Goal: Task Accomplishment & Management: Manage account settings

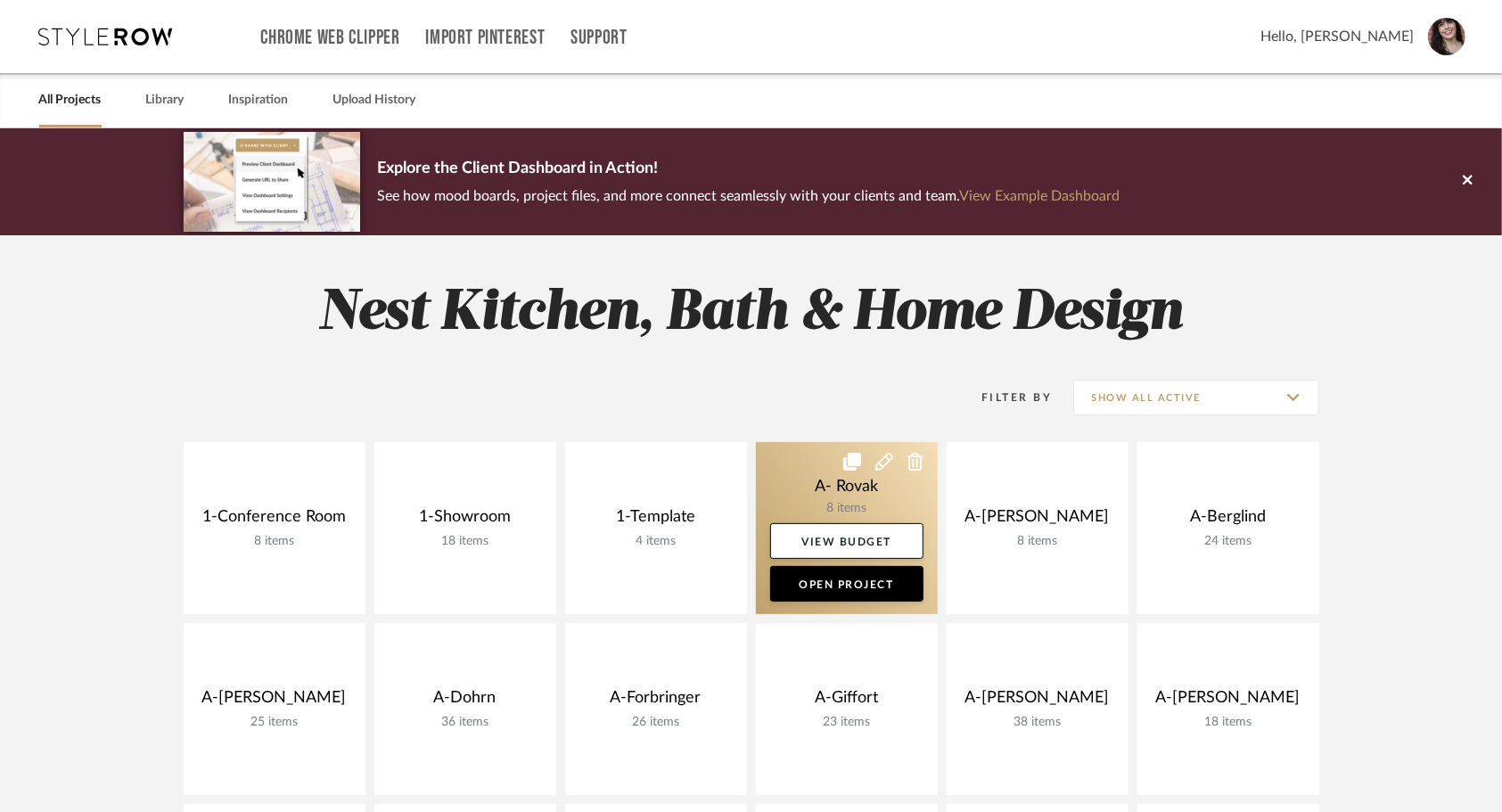
click at [800, 485] on link at bounding box center [846, 528] width 182 height 172
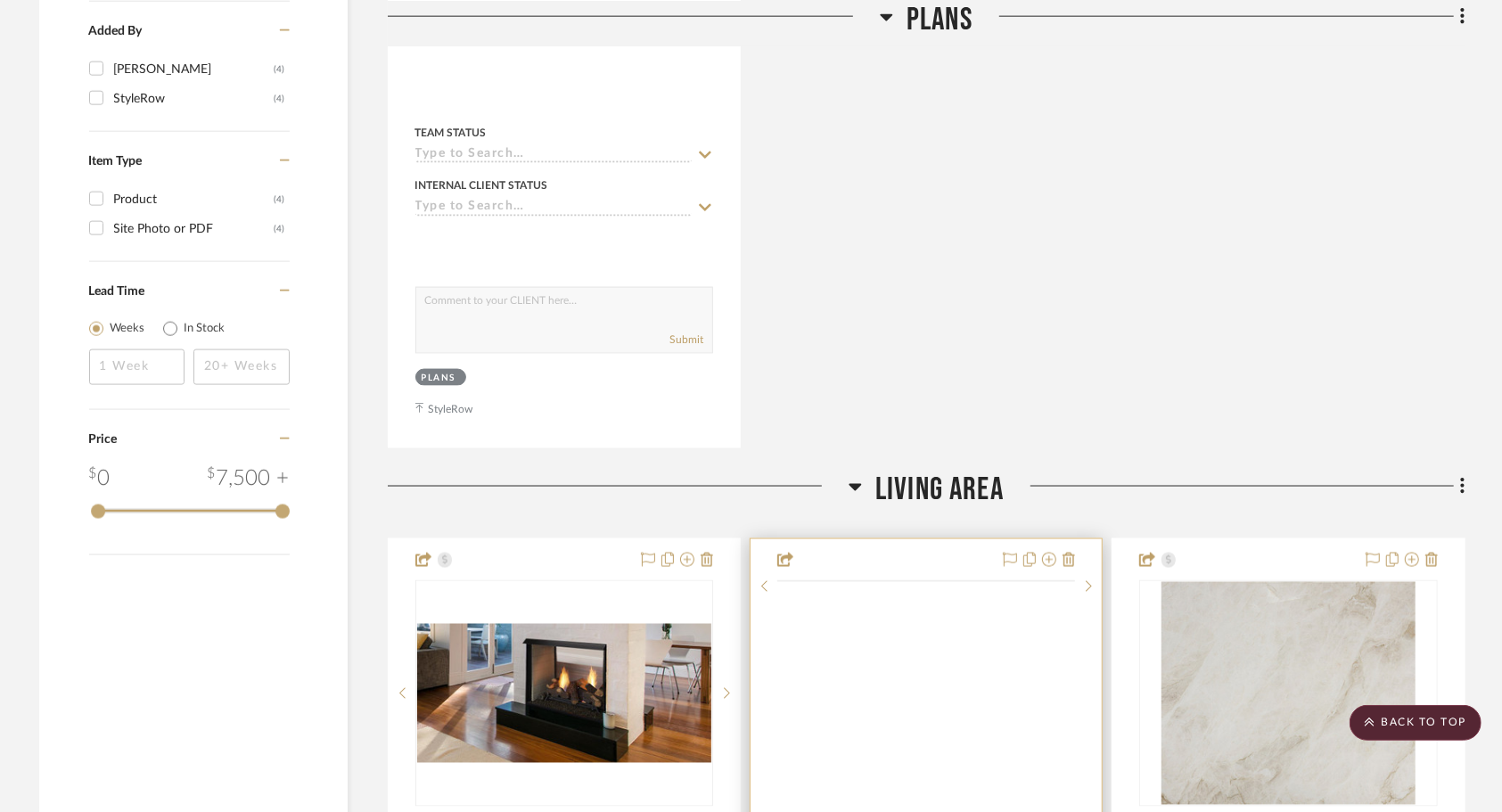
scroll to position [2050, 0]
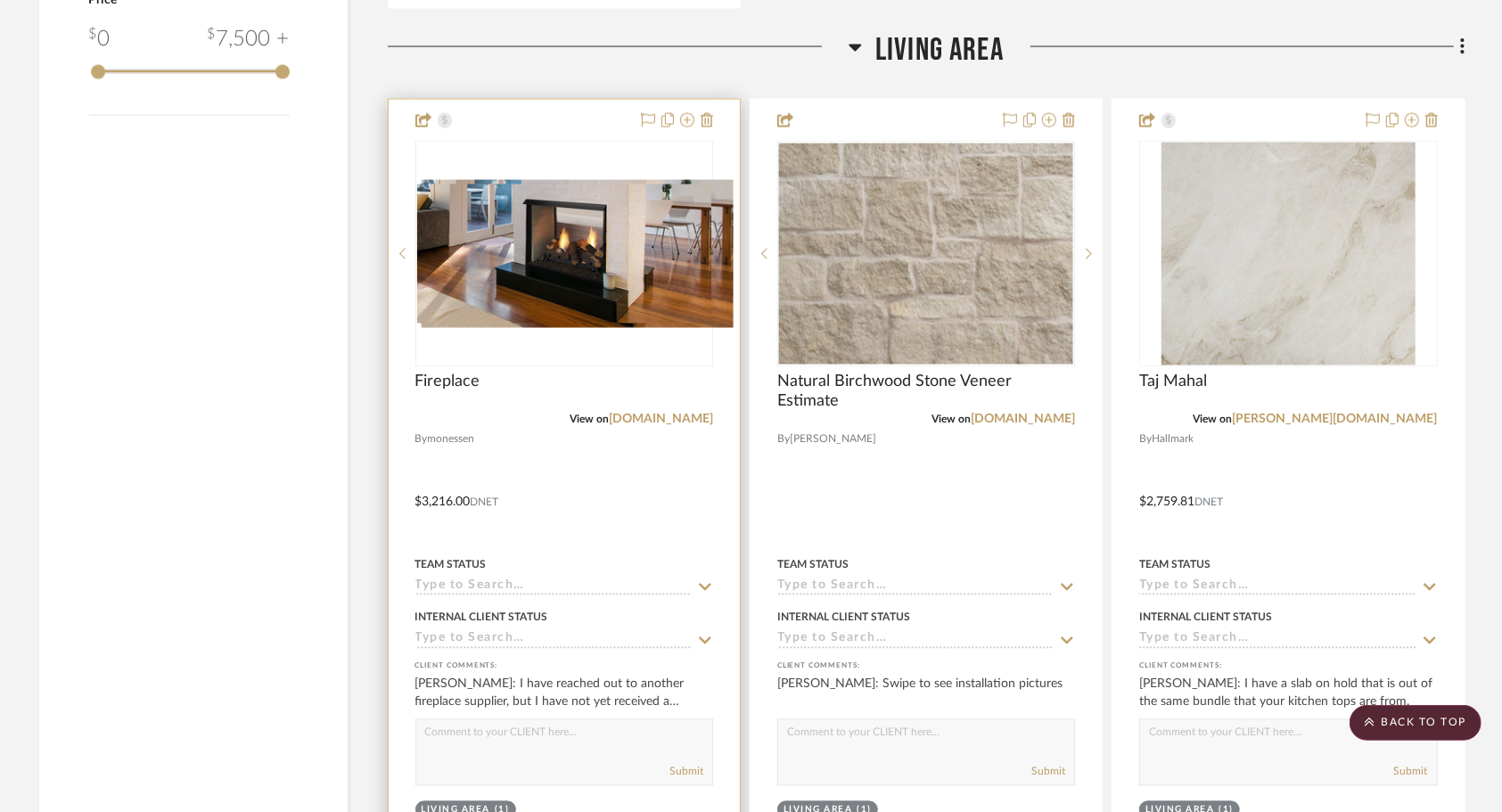
click at [563, 376] on div "Fireplace" at bounding box center [564, 392] width 297 height 39
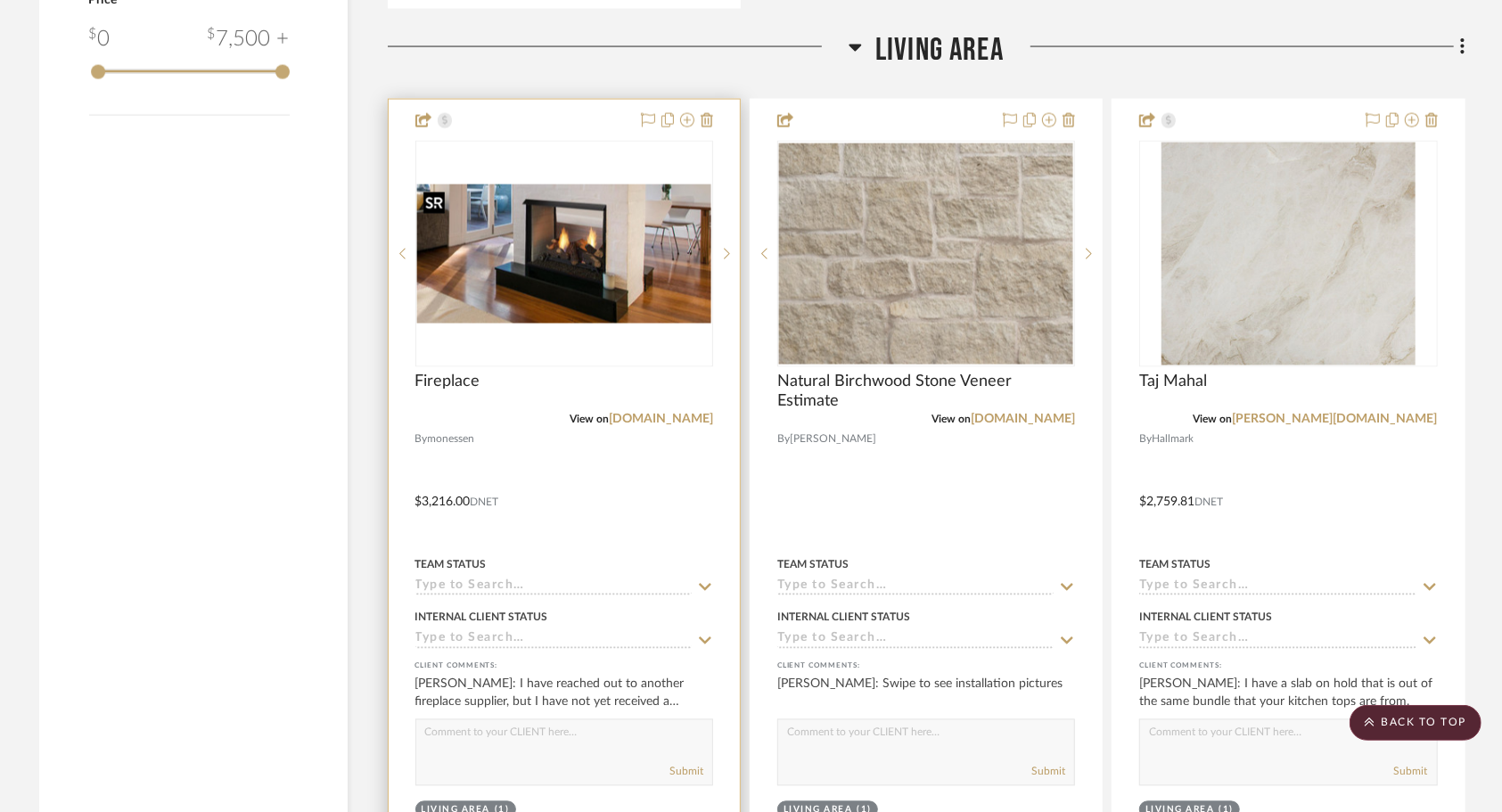
click at [575, 317] on img "0" at bounding box center [564, 254] width 294 height 139
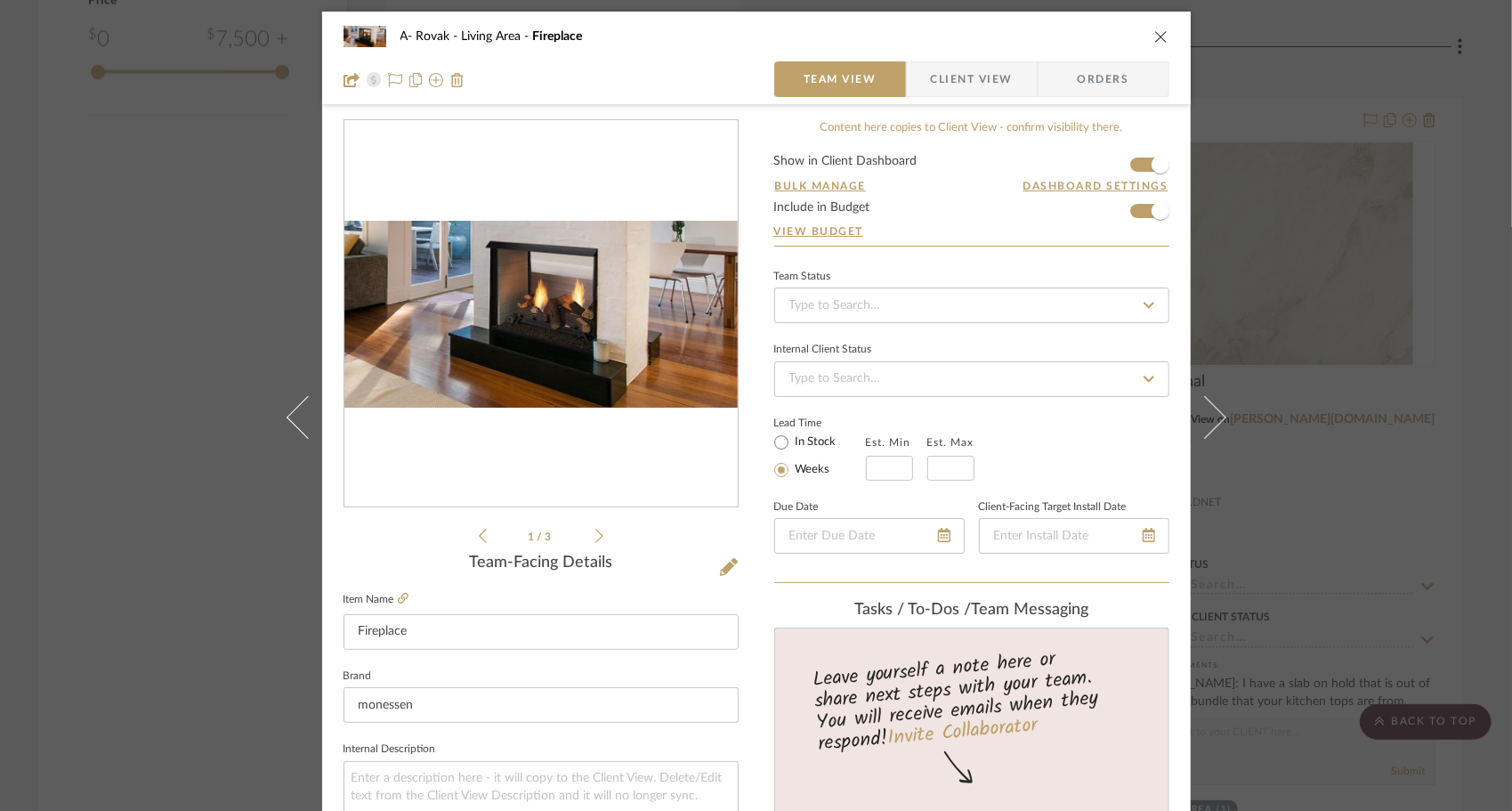
scroll to position [0, 0]
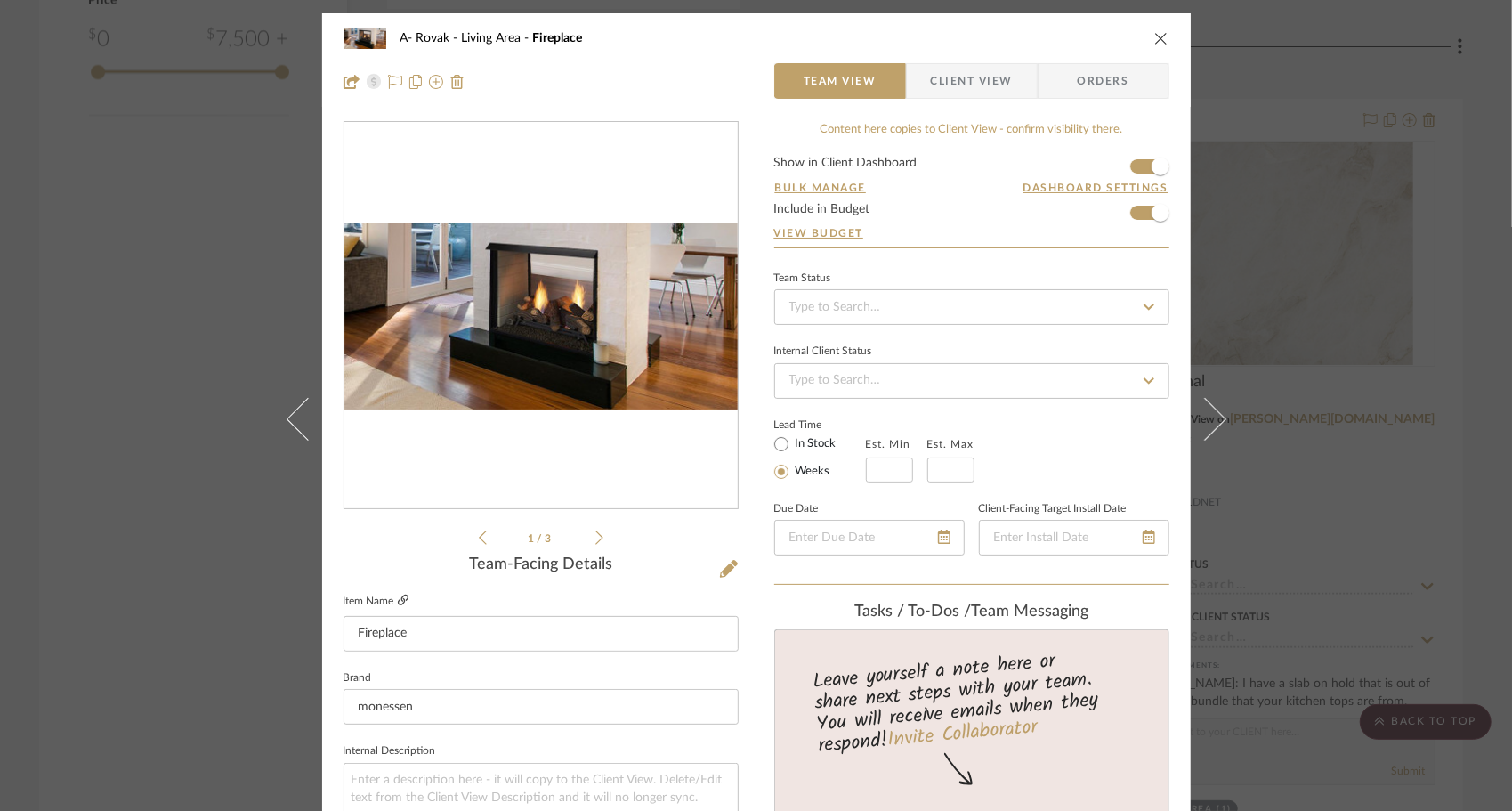
click at [399, 595] on icon at bounding box center [403, 600] width 11 height 11
click at [603, 299] on img "0" at bounding box center [541, 316] width 393 height 187
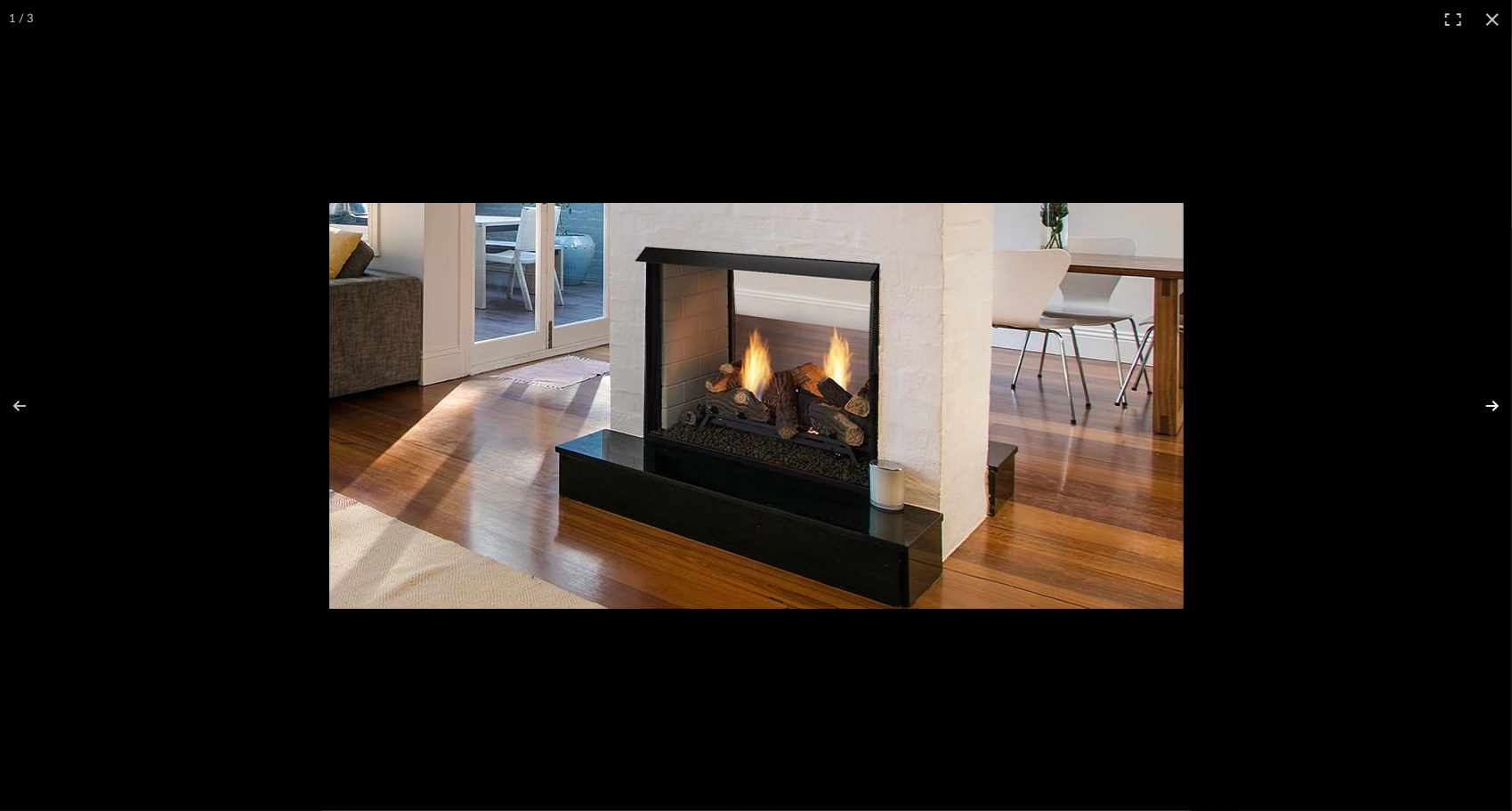
click at [1495, 395] on button at bounding box center [1482, 406] width 63 height 89
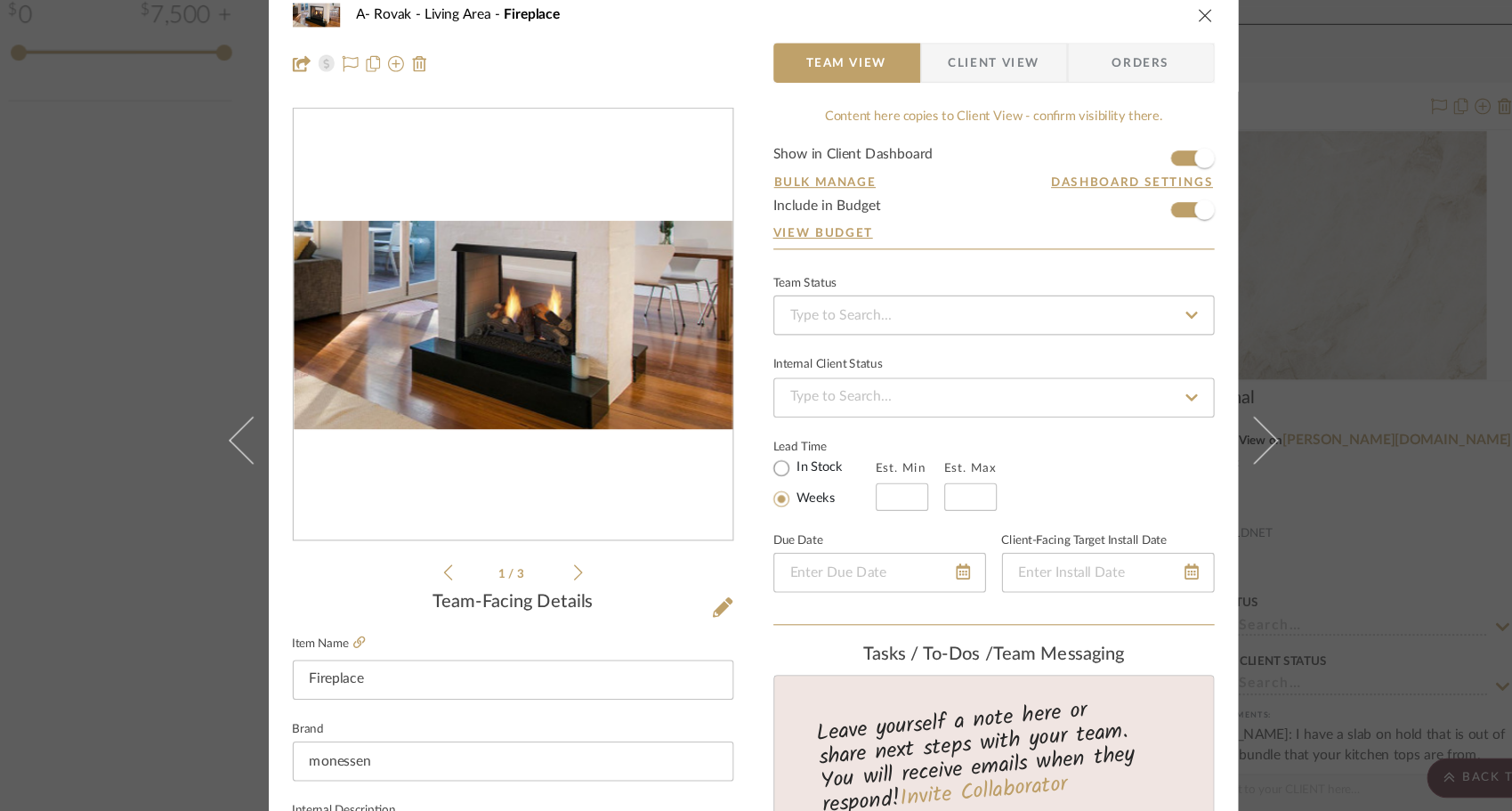
click at [595, 542] on icon at bounding box center [599, 537] width 8 height 16
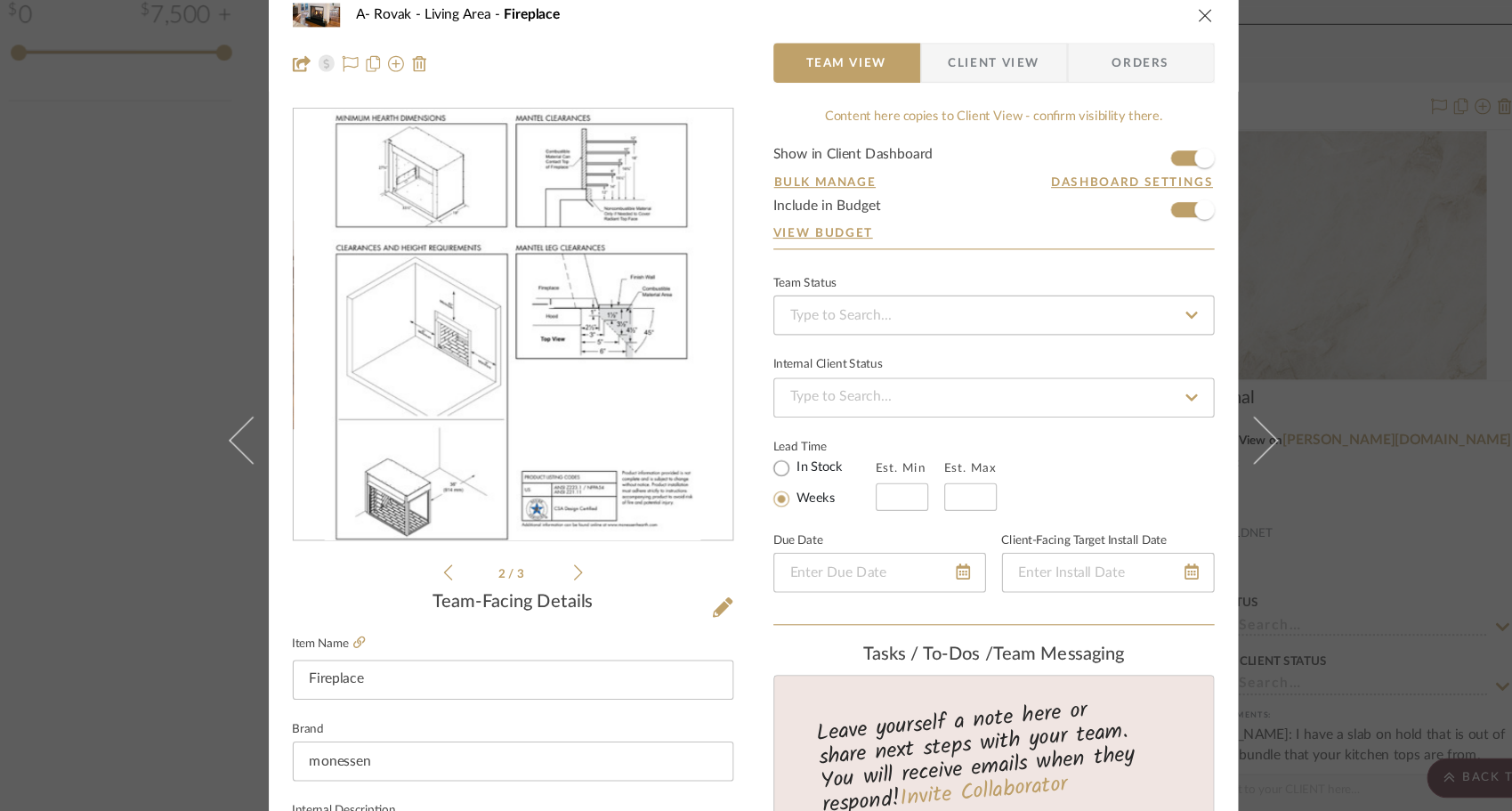
click at [1157, 37] on icon "close" at bounding box center [1161, 38] width 14 height 14
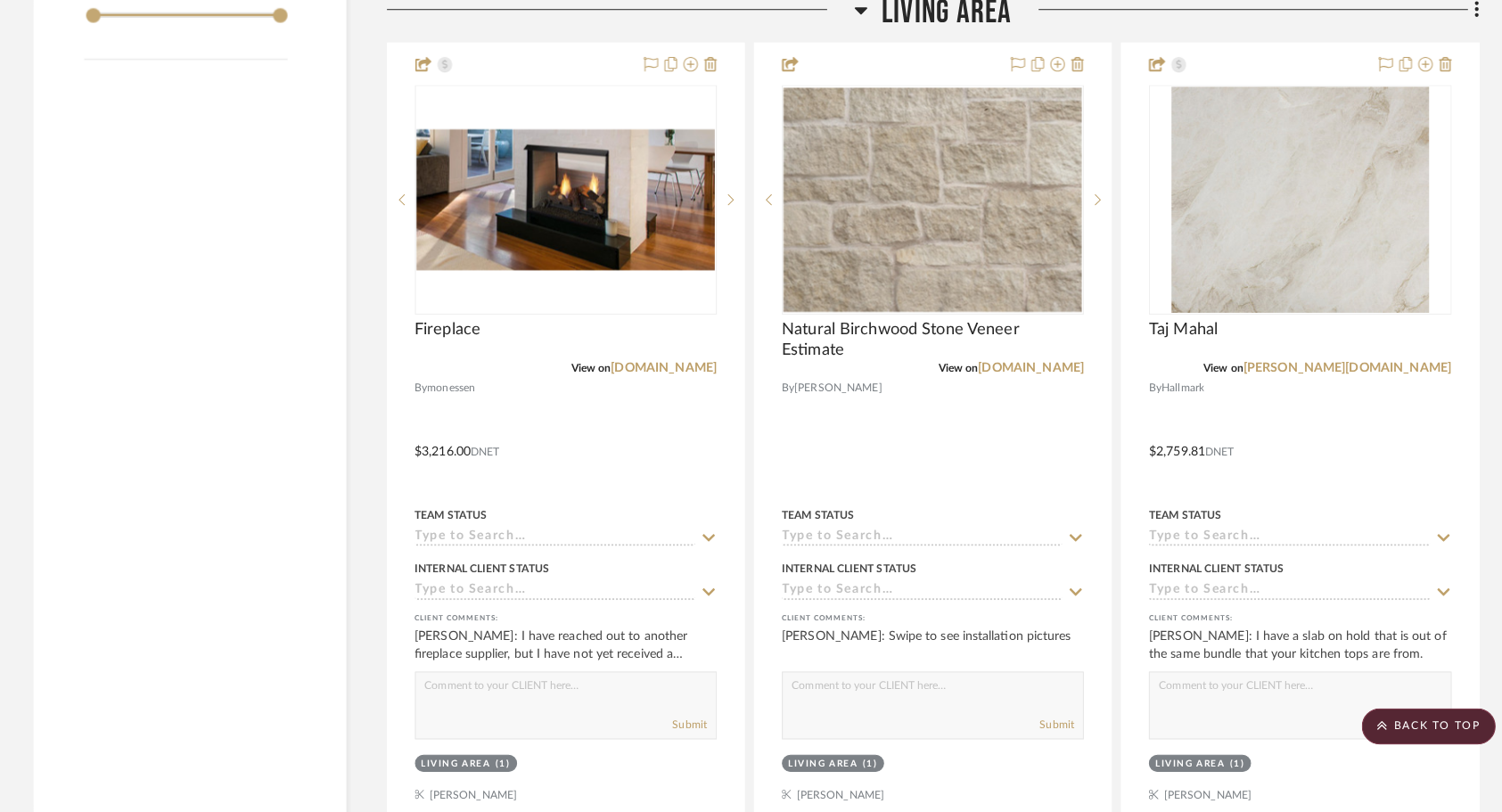
scroll to position [2101, 0]
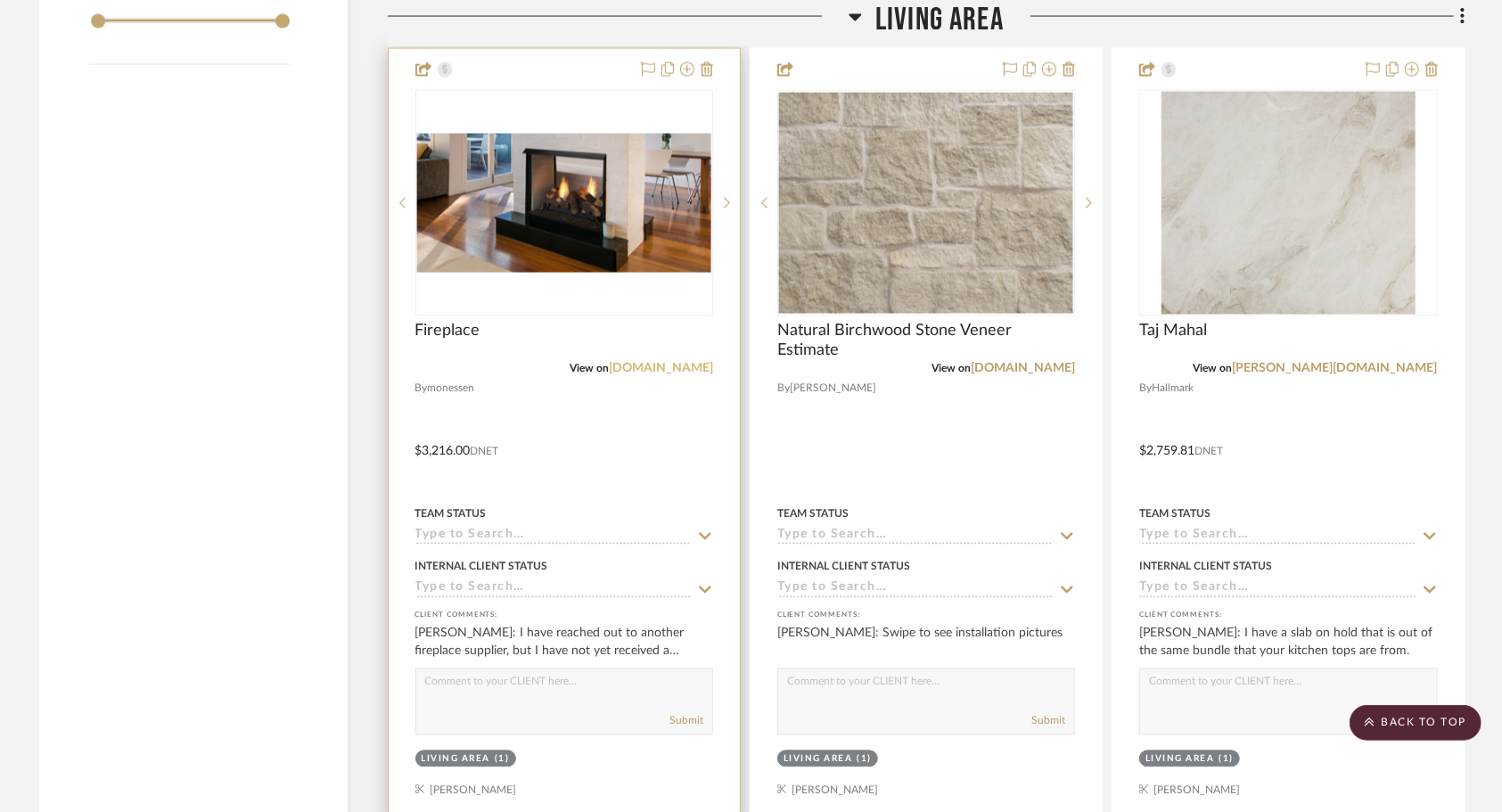
click at [627, 370] on link "[DOMAIN_NAME]" at bounding box center [660, 370] width 104 height 13
click at [587, 460] on div at bounding box center [564, 439] width 351 height 780
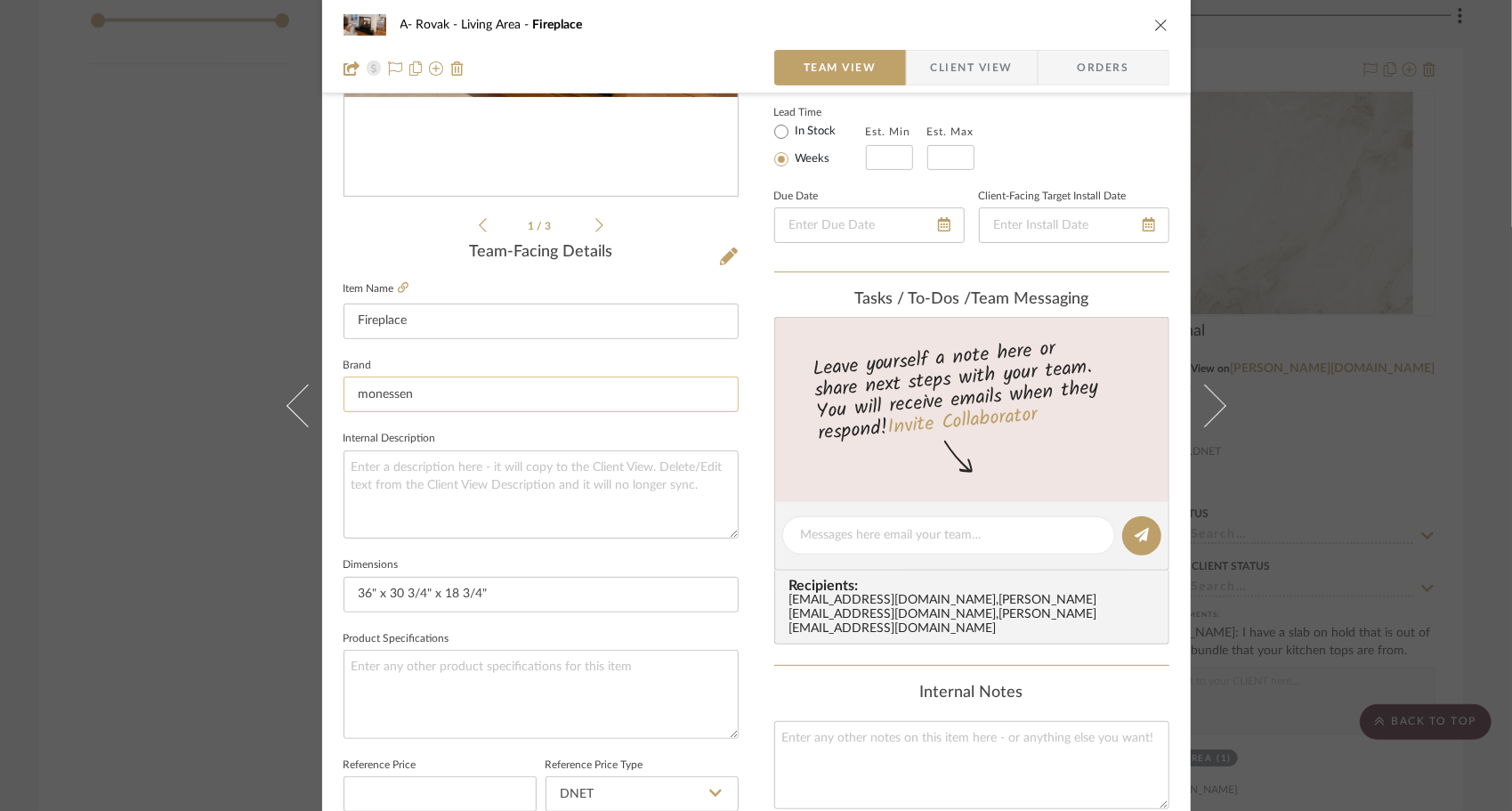
scroll to position [308, 0]
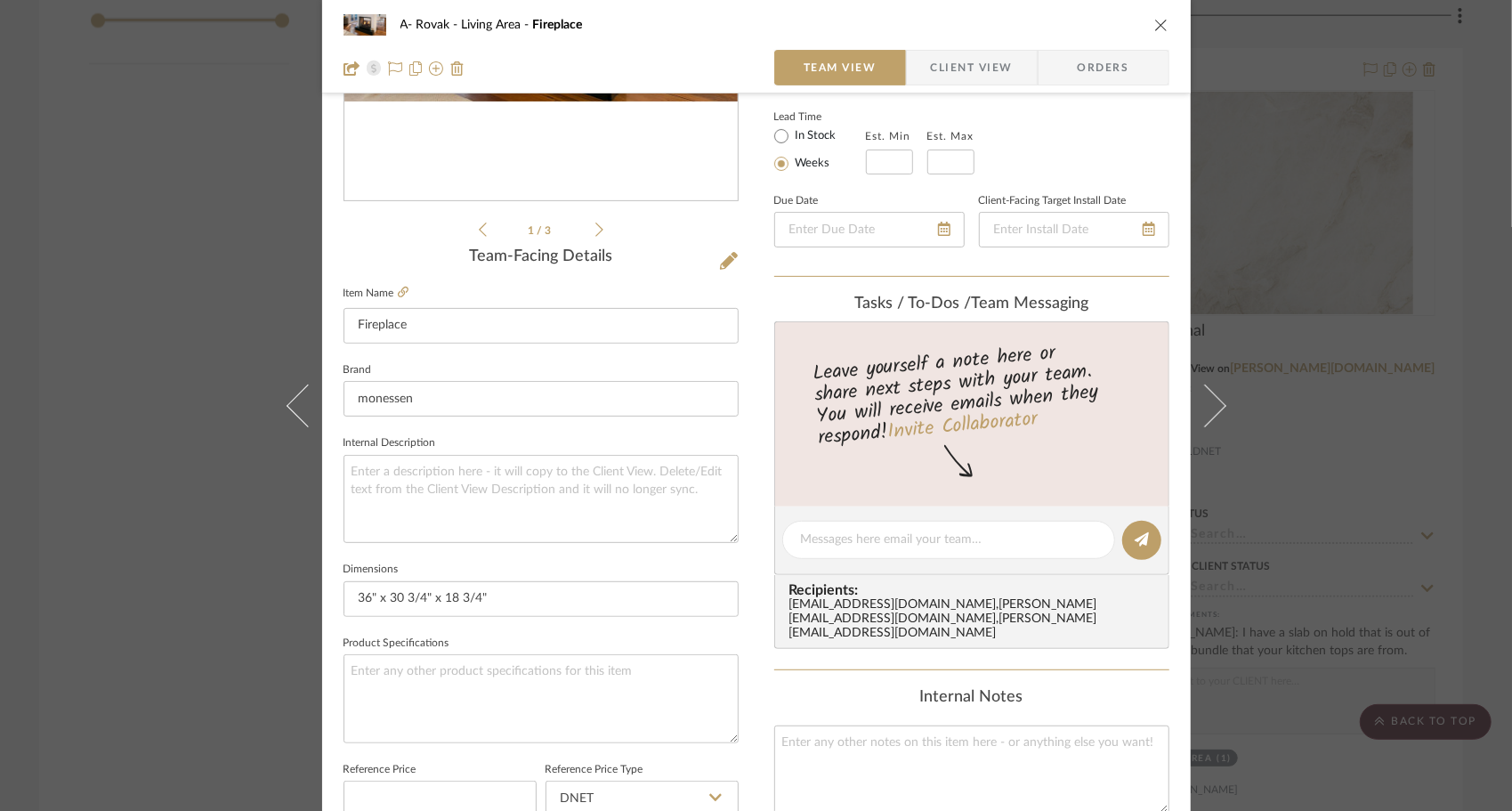
click at [958, 75] on span "Client View" at bounding box center [971, 67] width 82 height 36
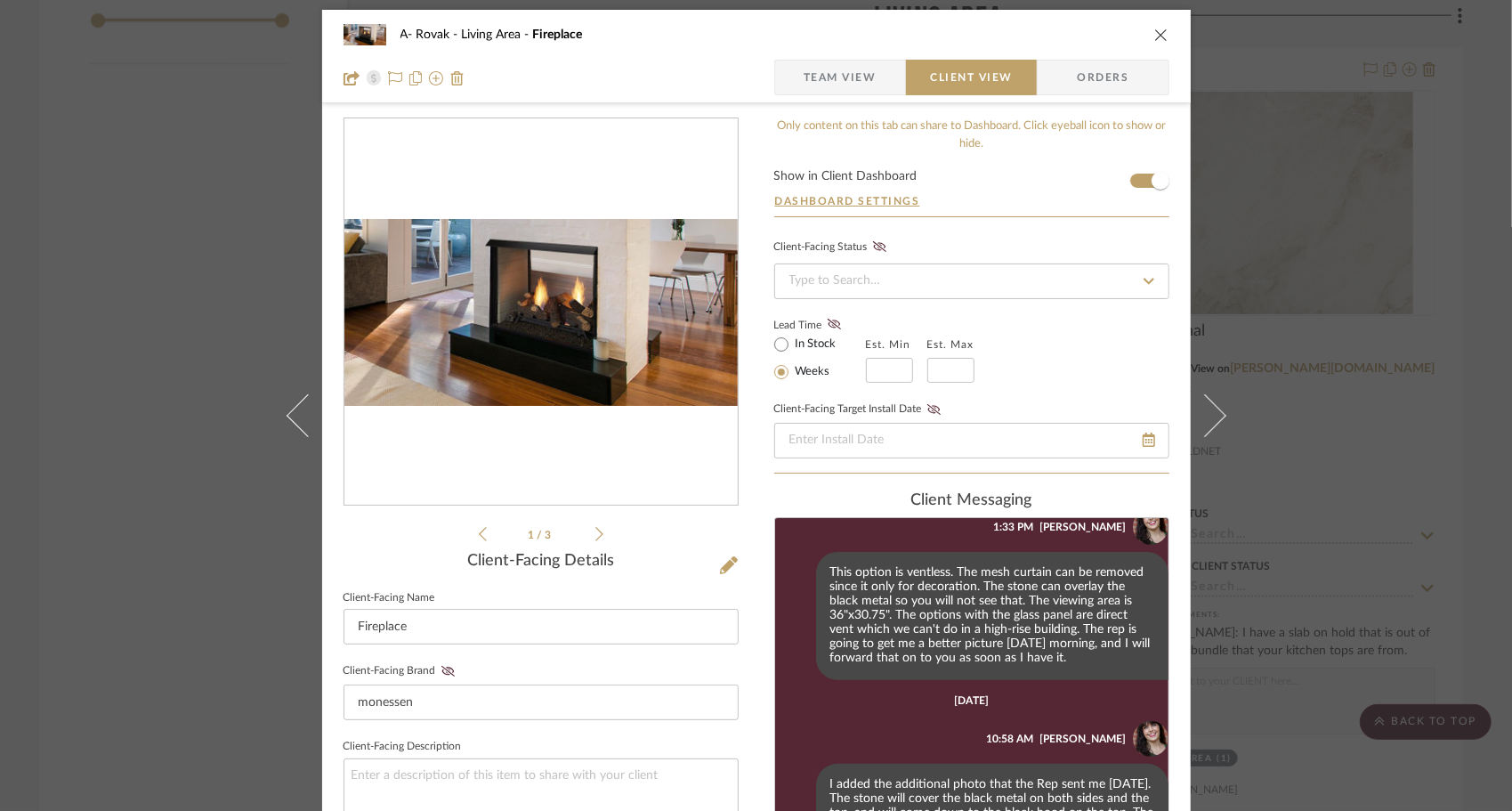
scroll to position [0, 0]
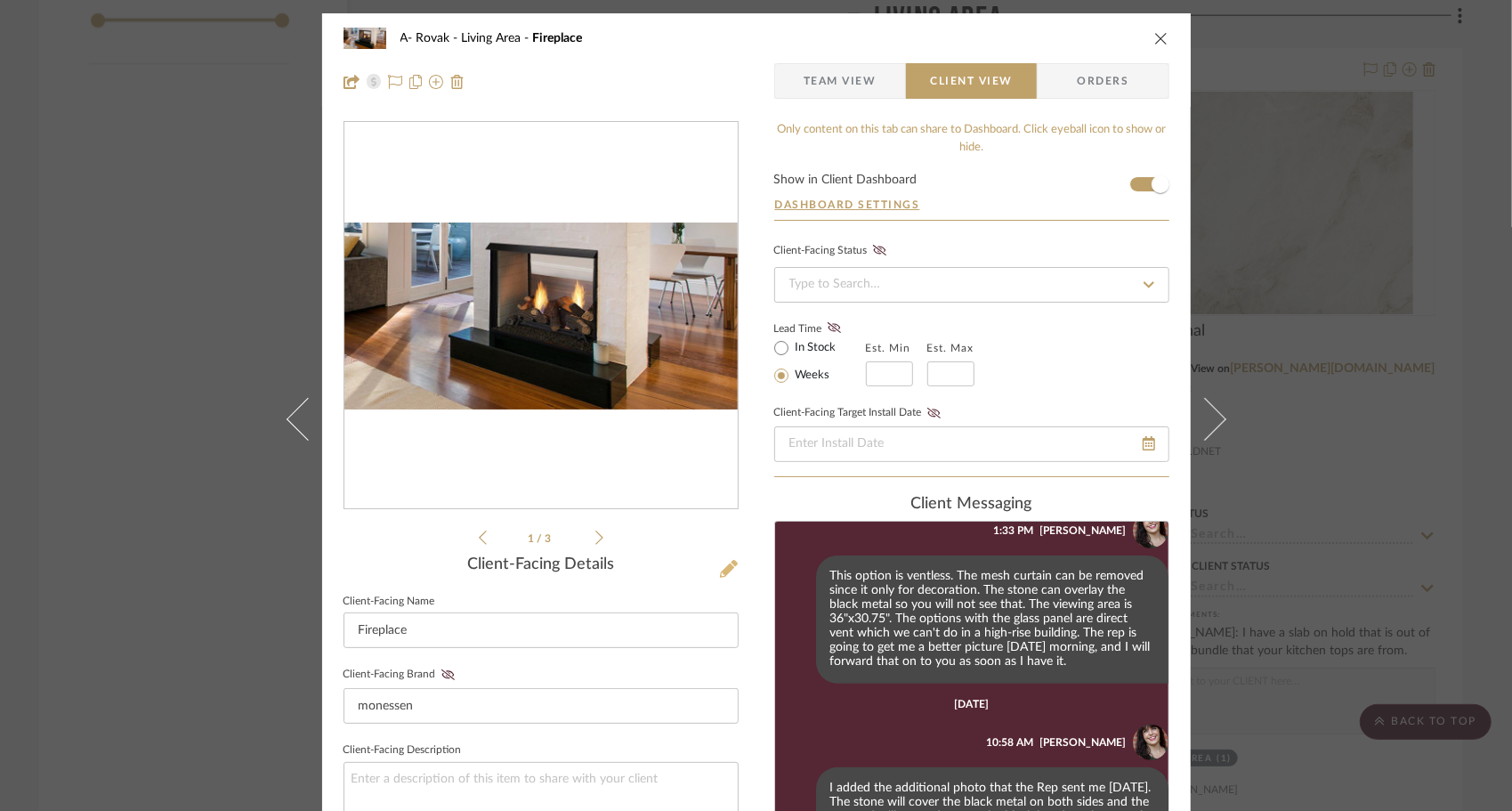
click at [724, 568] on icon at bounding box center [729, 568] width 18 height 18
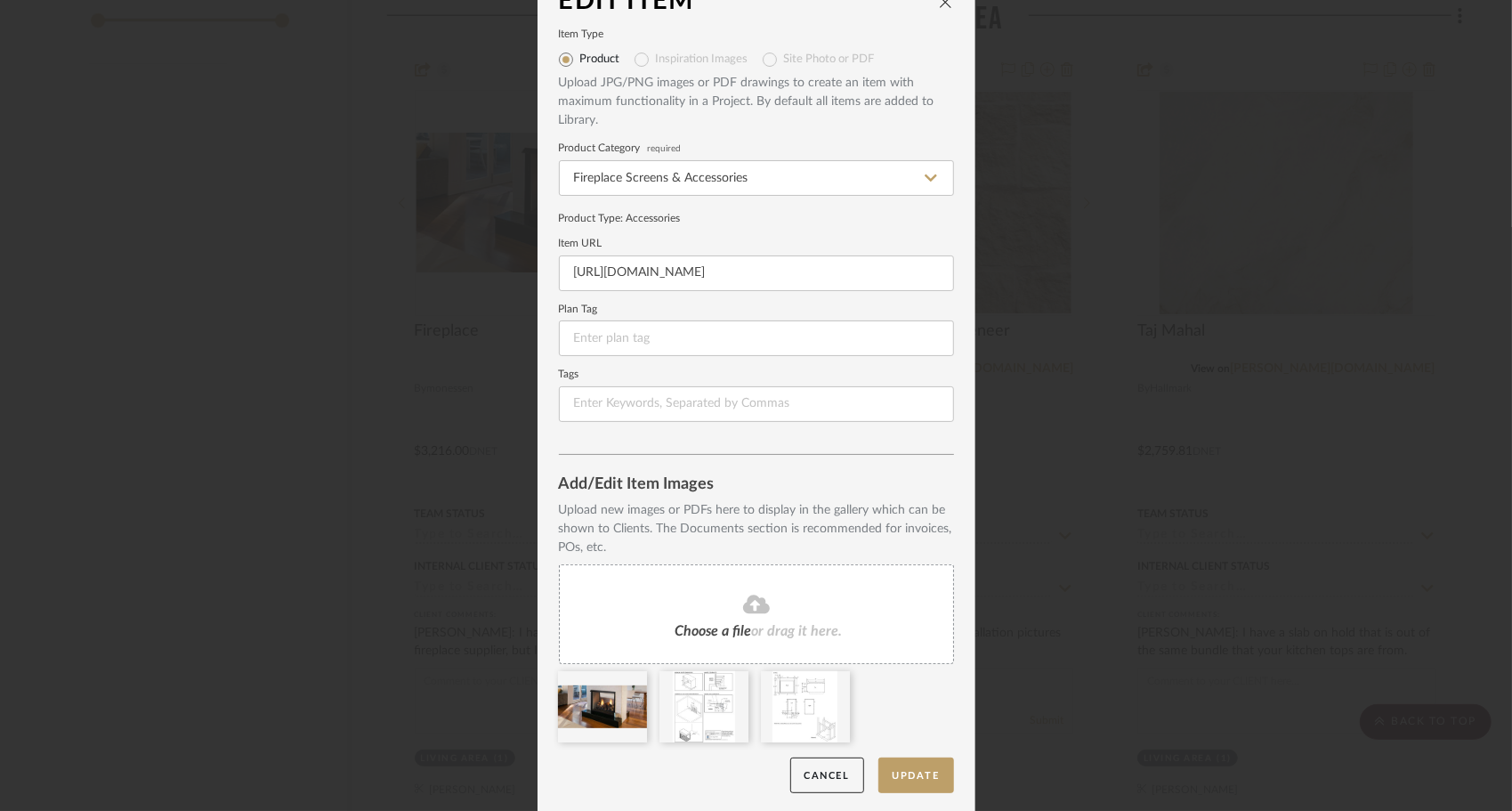
scroll to position [36, 0]
click at [837, 766] on button "Cancel" at bounding box center [827, 774] width 74 height 37
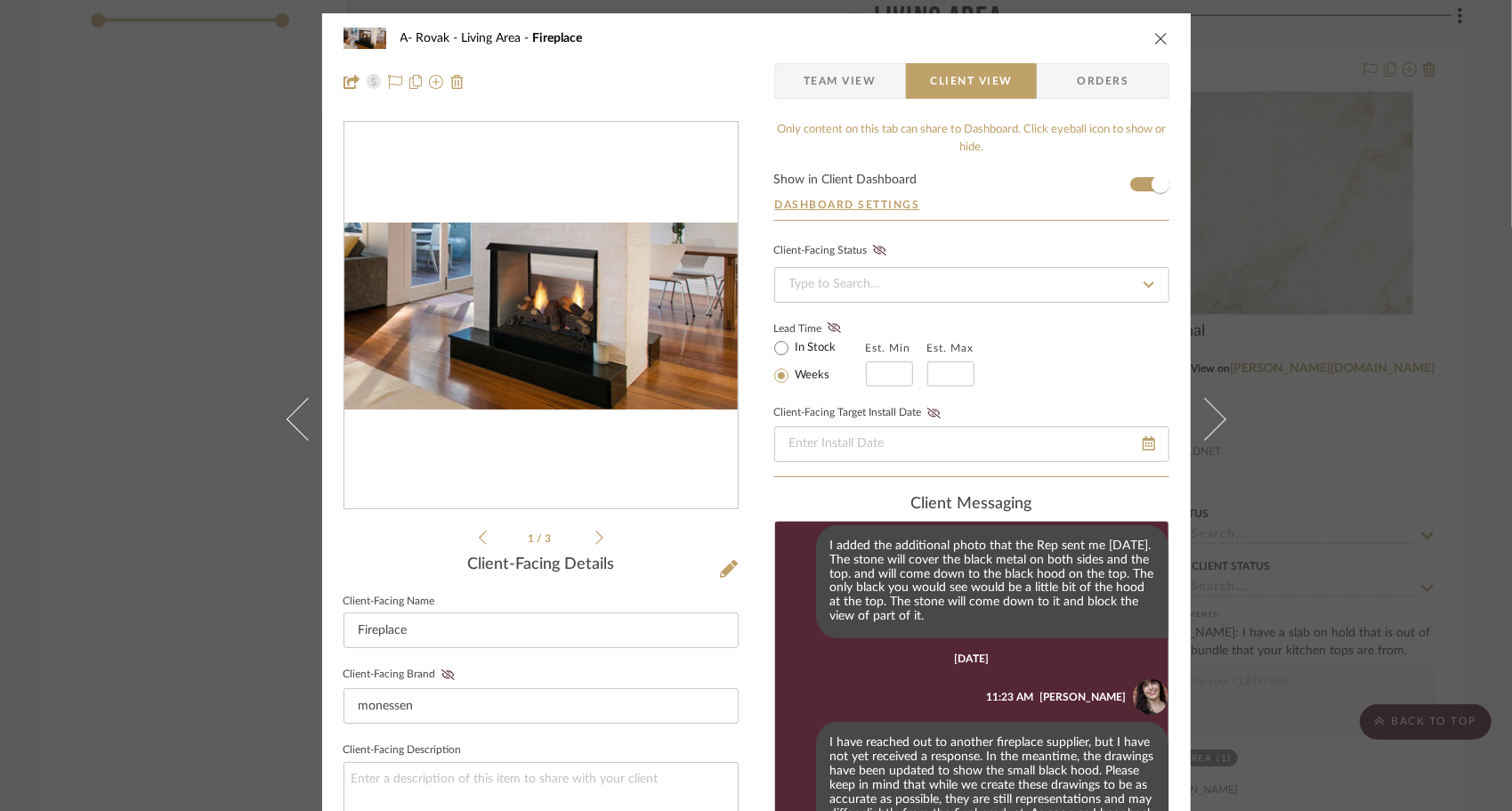
scroll to position [762, 0]
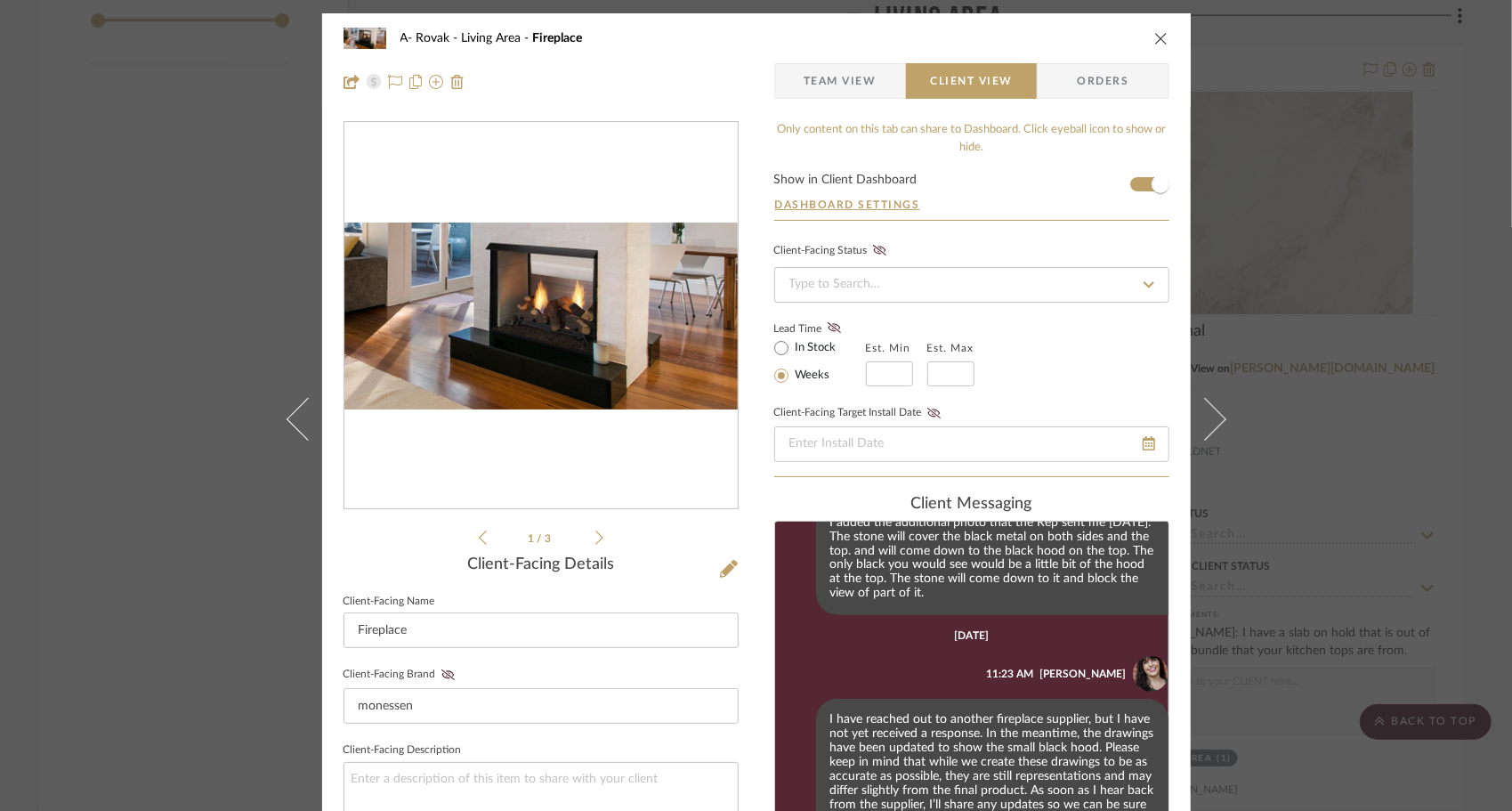
click at [1154, 43] on icon "close" at bounding box center [1161, 38] width 14 height 14
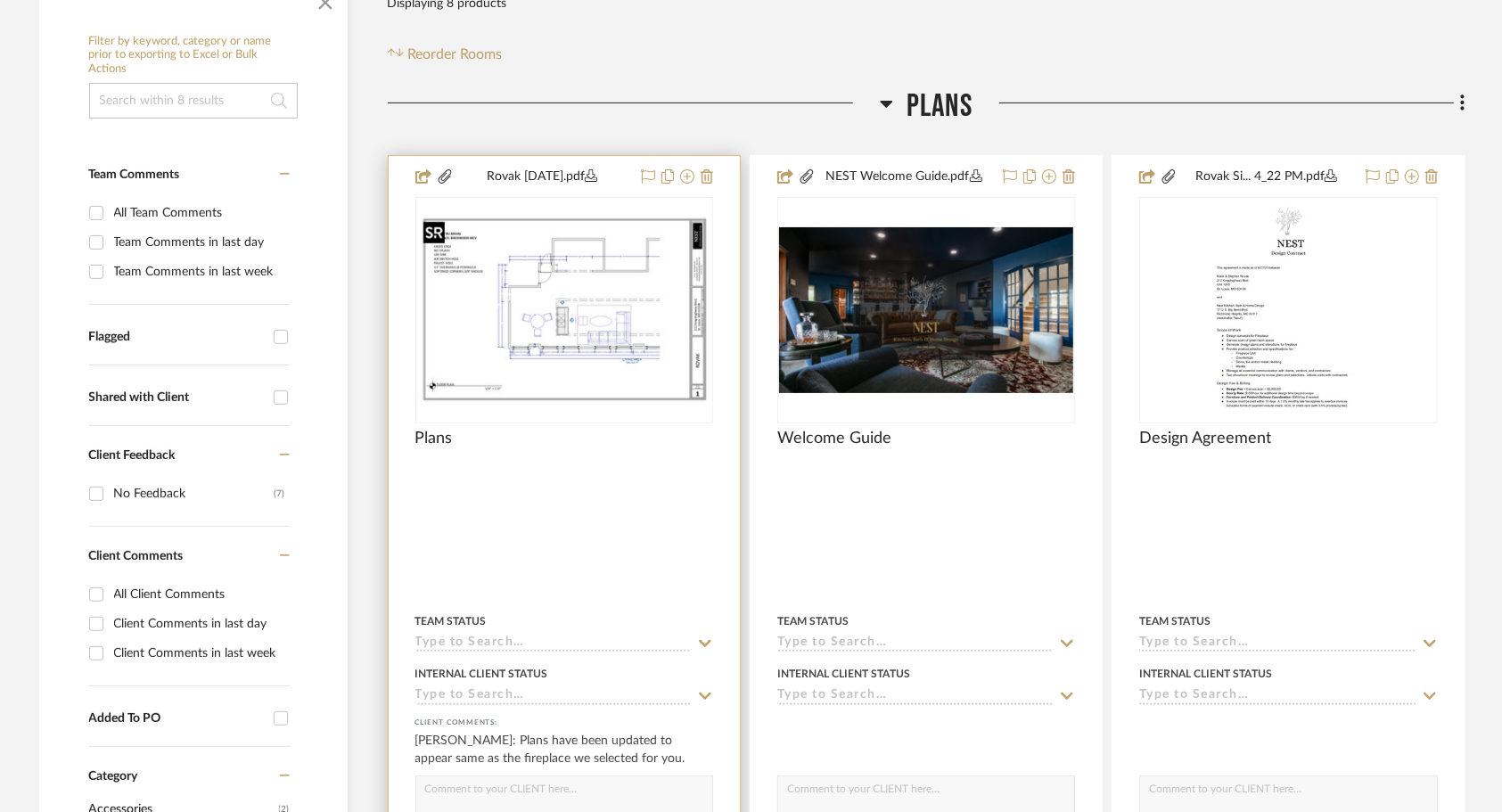
scroll to position [357, 0]
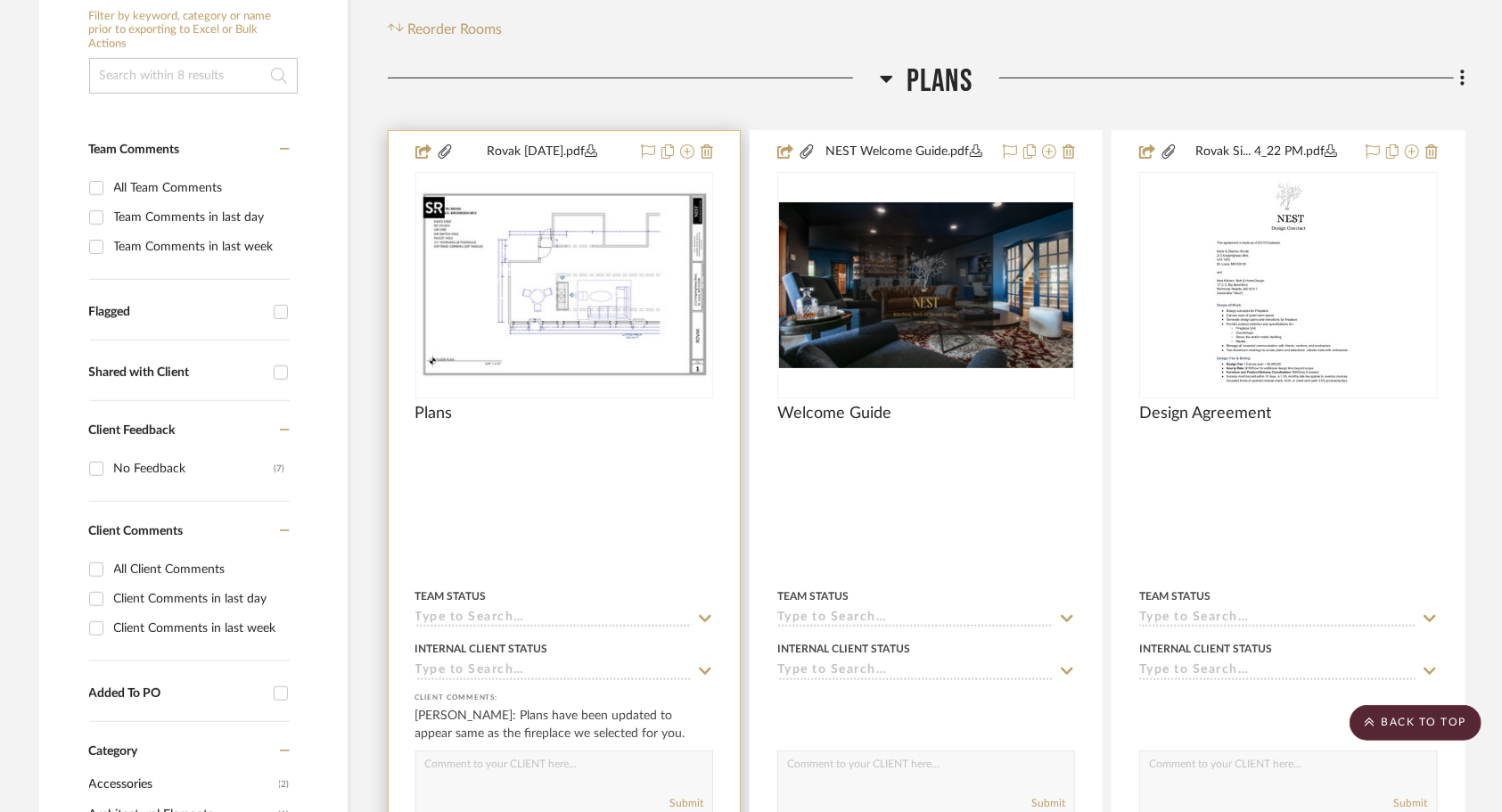
click at [570, 358] on img "0" at bounding box center [564, 284] width 294 height 189
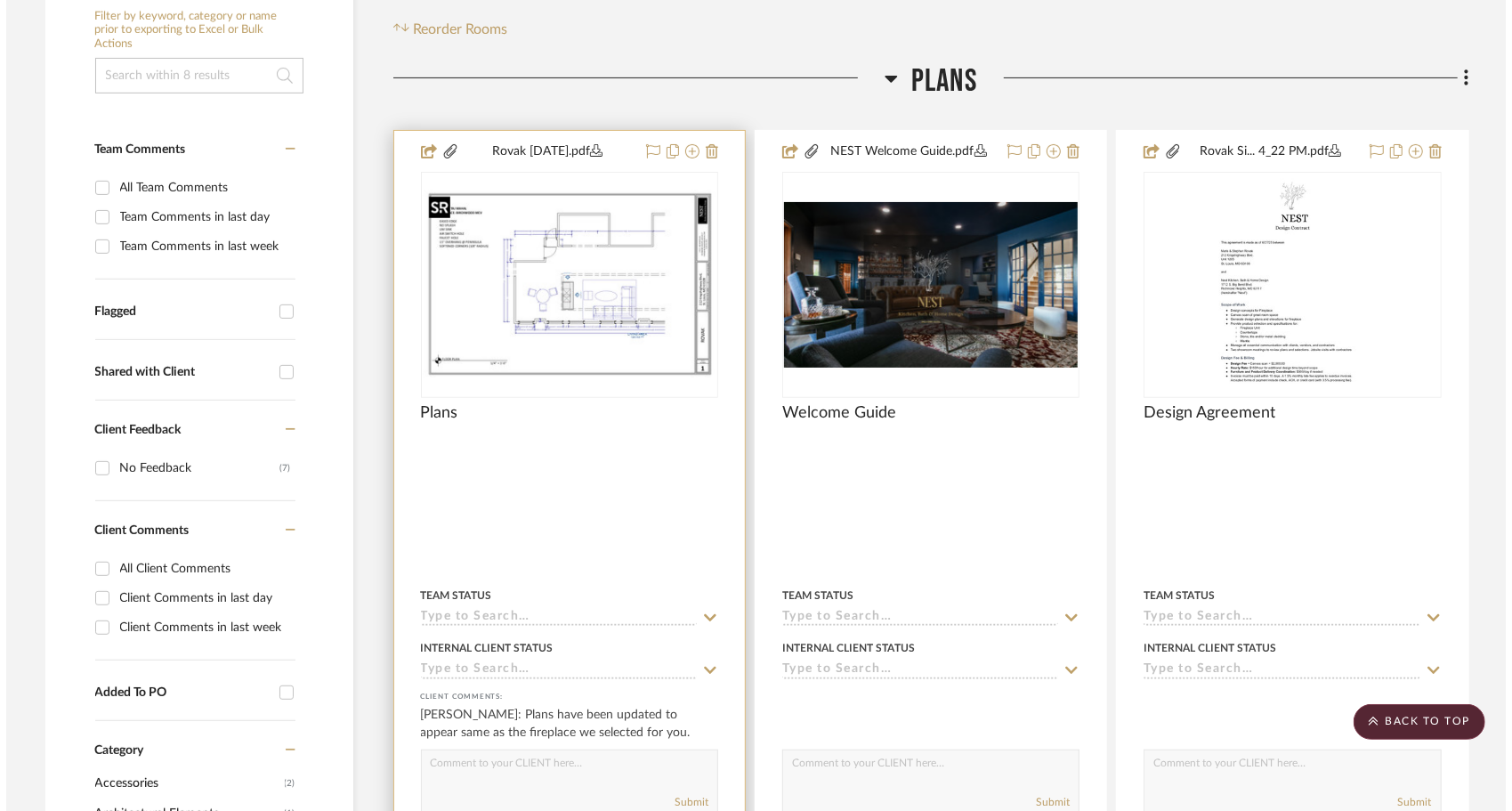
scroll to position [0, 0]
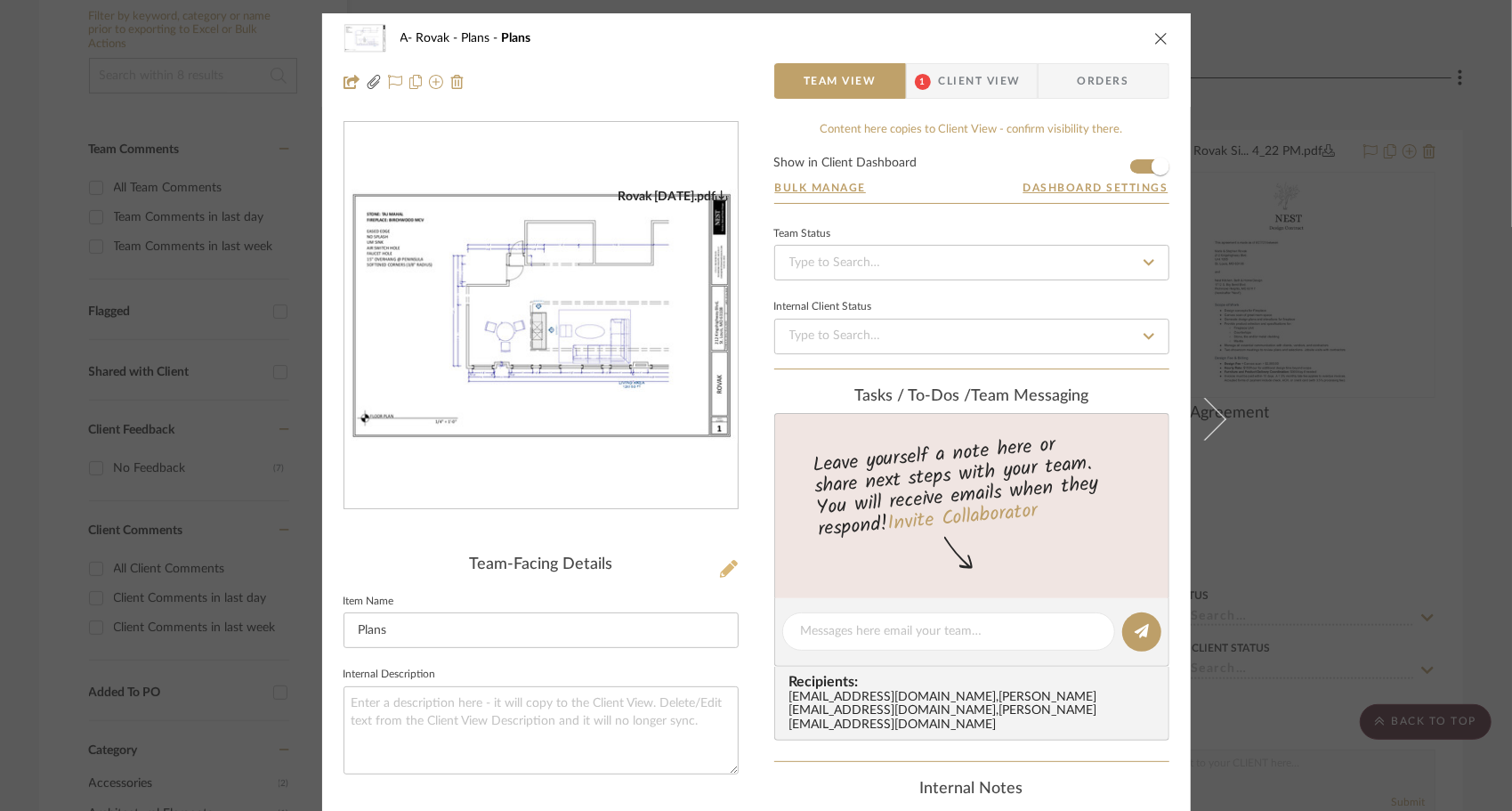
click at [720, 568] on icon at bounding box center [729, 568] width 18 height 18
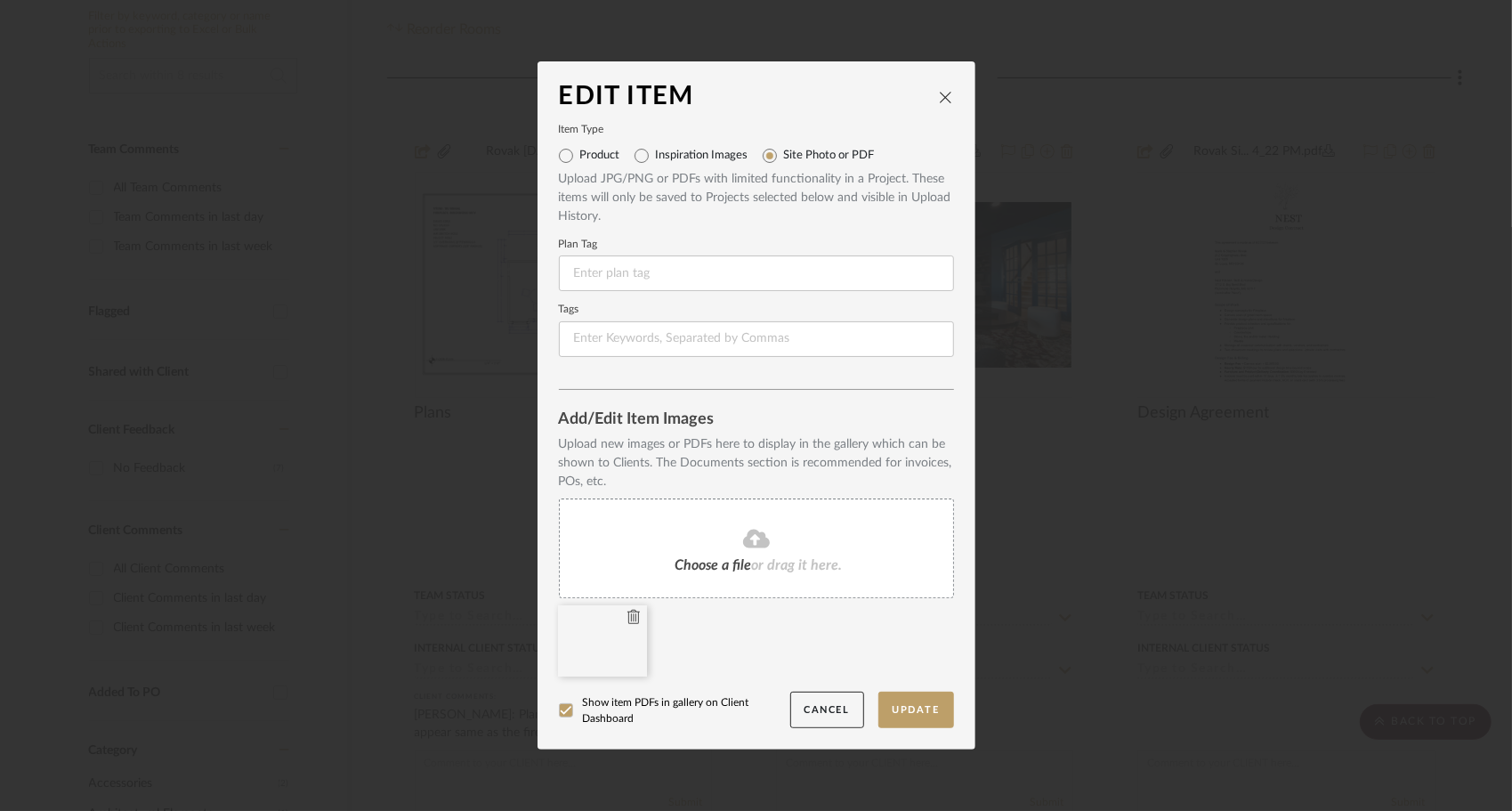
click at [627, 619] on icon at bounding box center [634, 616] width 13 height 14
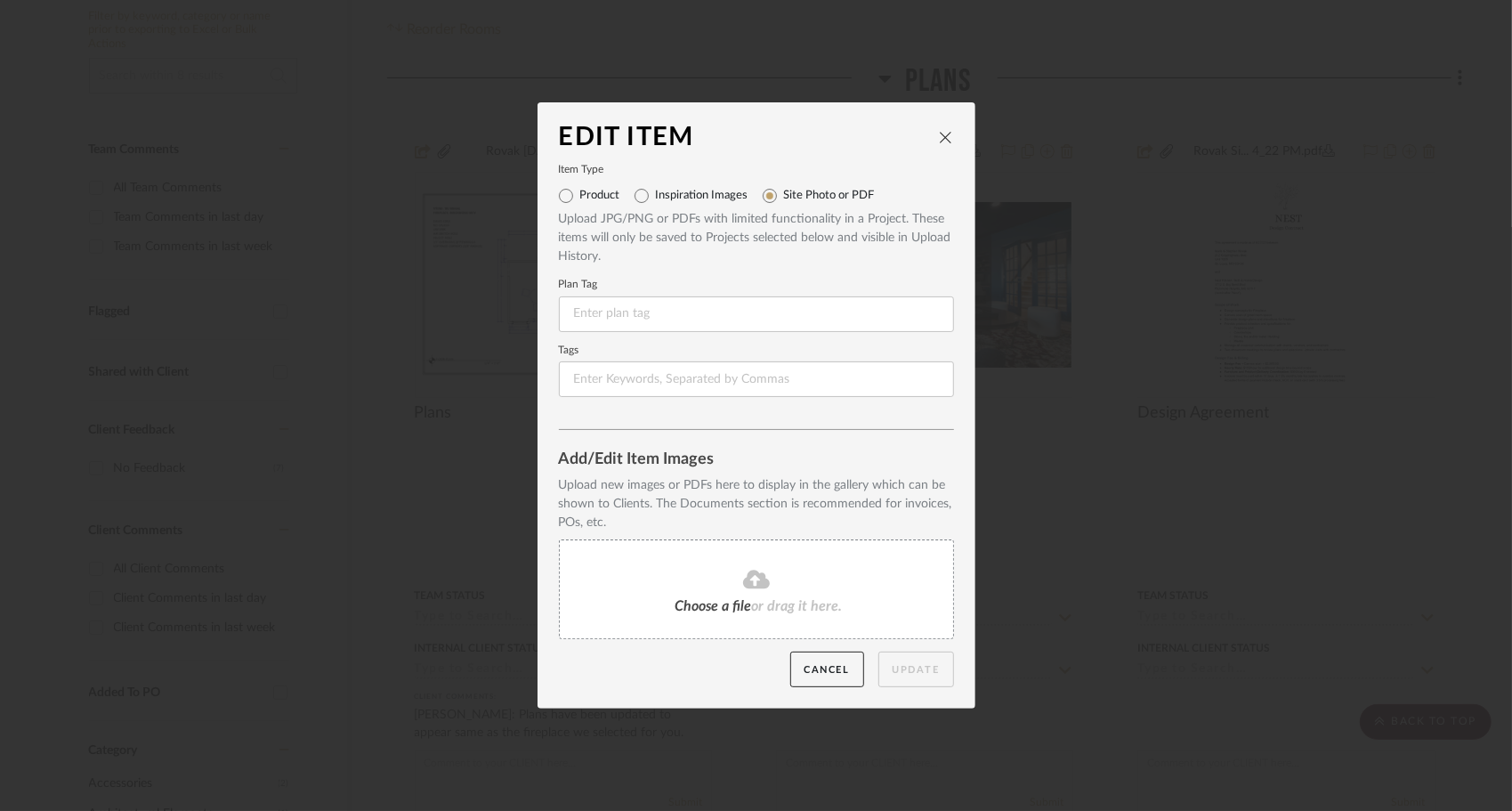
click at [751, 596] on div "Choose a file or drag it here." at bounding box center [756, 590] width 395 height 100
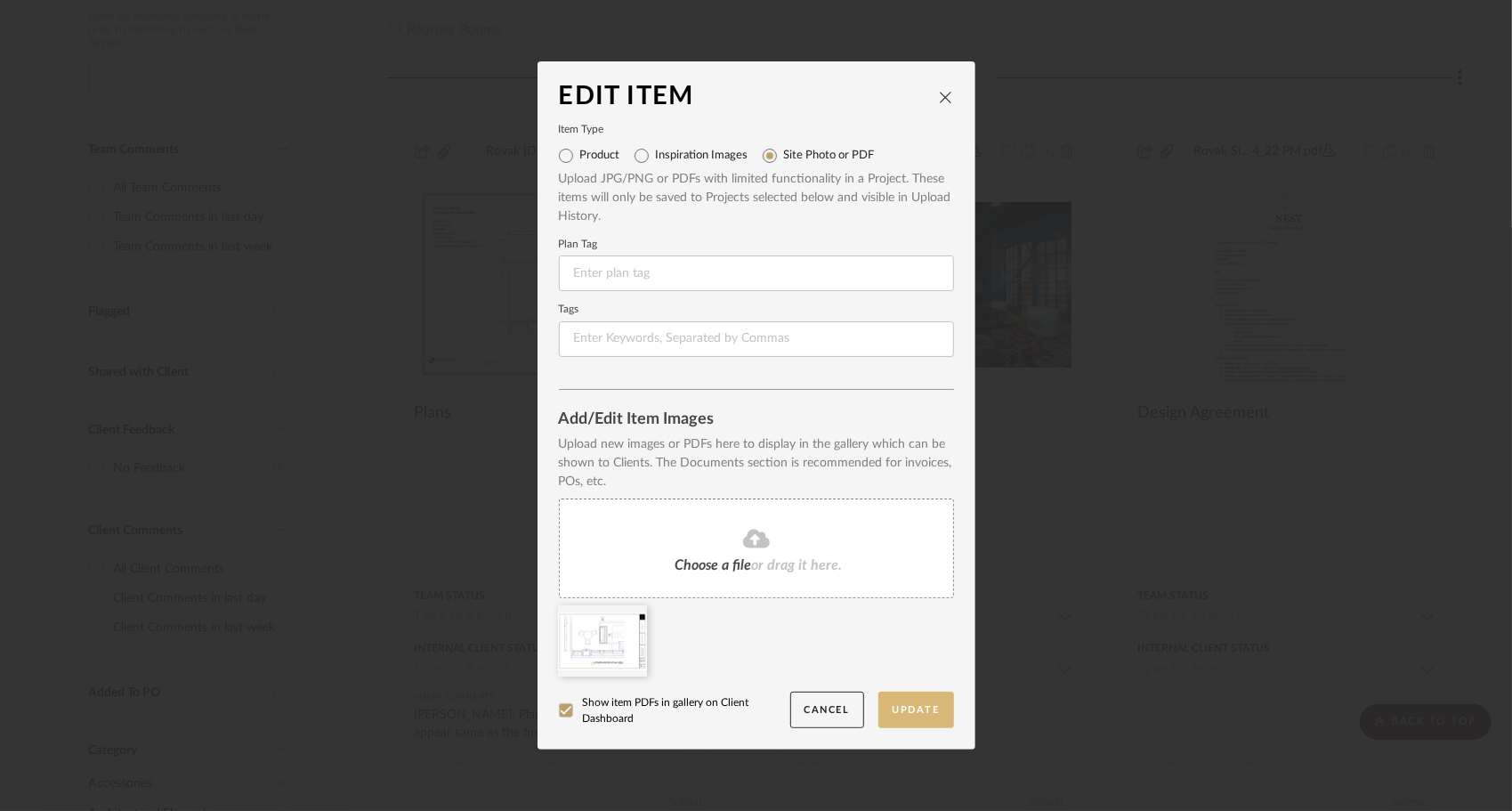
click at [908, 712] on button "Update" at bounding box center [916, 710] width 76 height 37
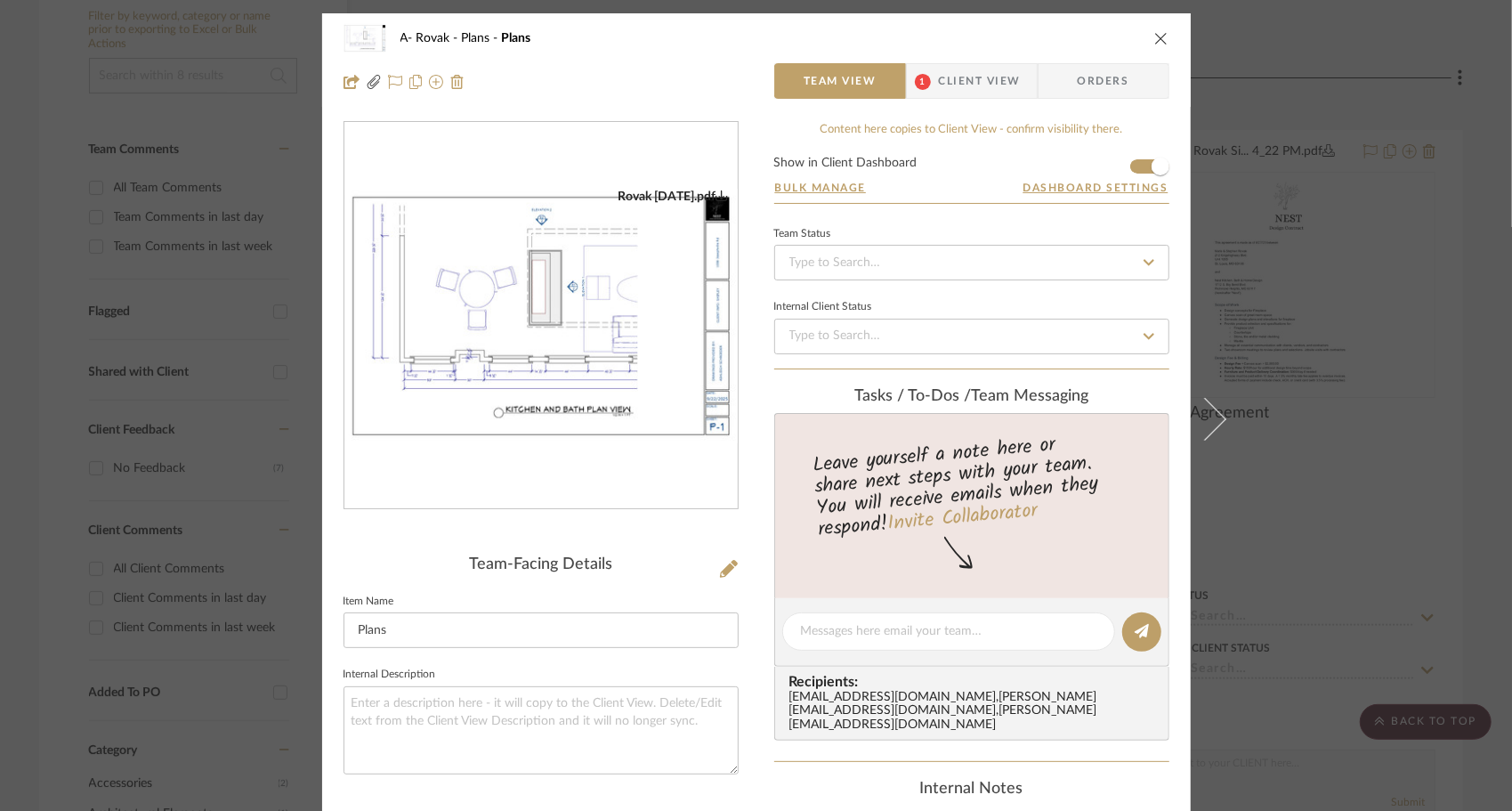
click at [985, 71] on span "Client View" at bounding box center [980, 80] width 82 height 36
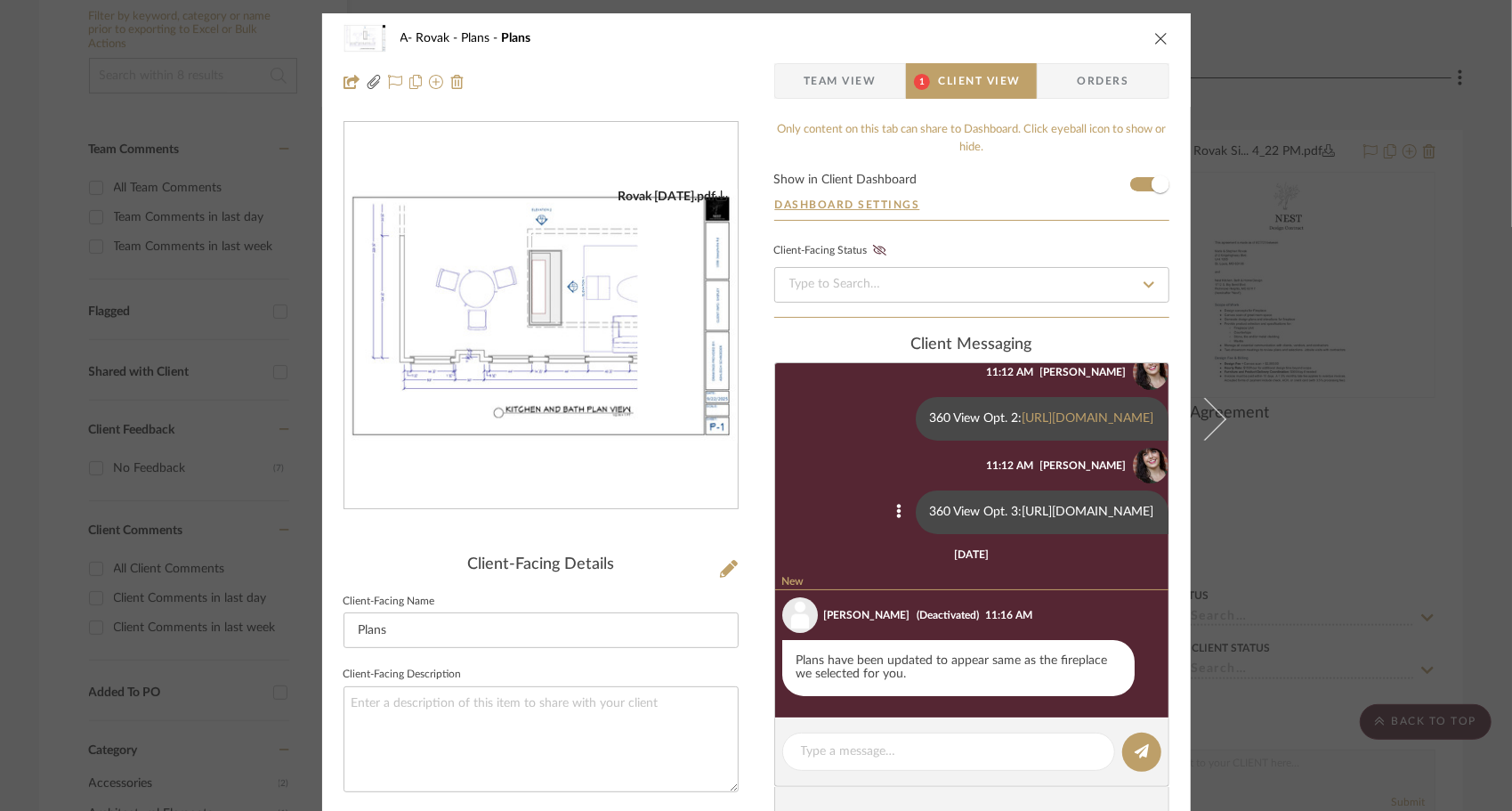
scroll to position [232, 0]
click at [929, 744] on textarea at bounding box center [948, 752] width 295 height 18
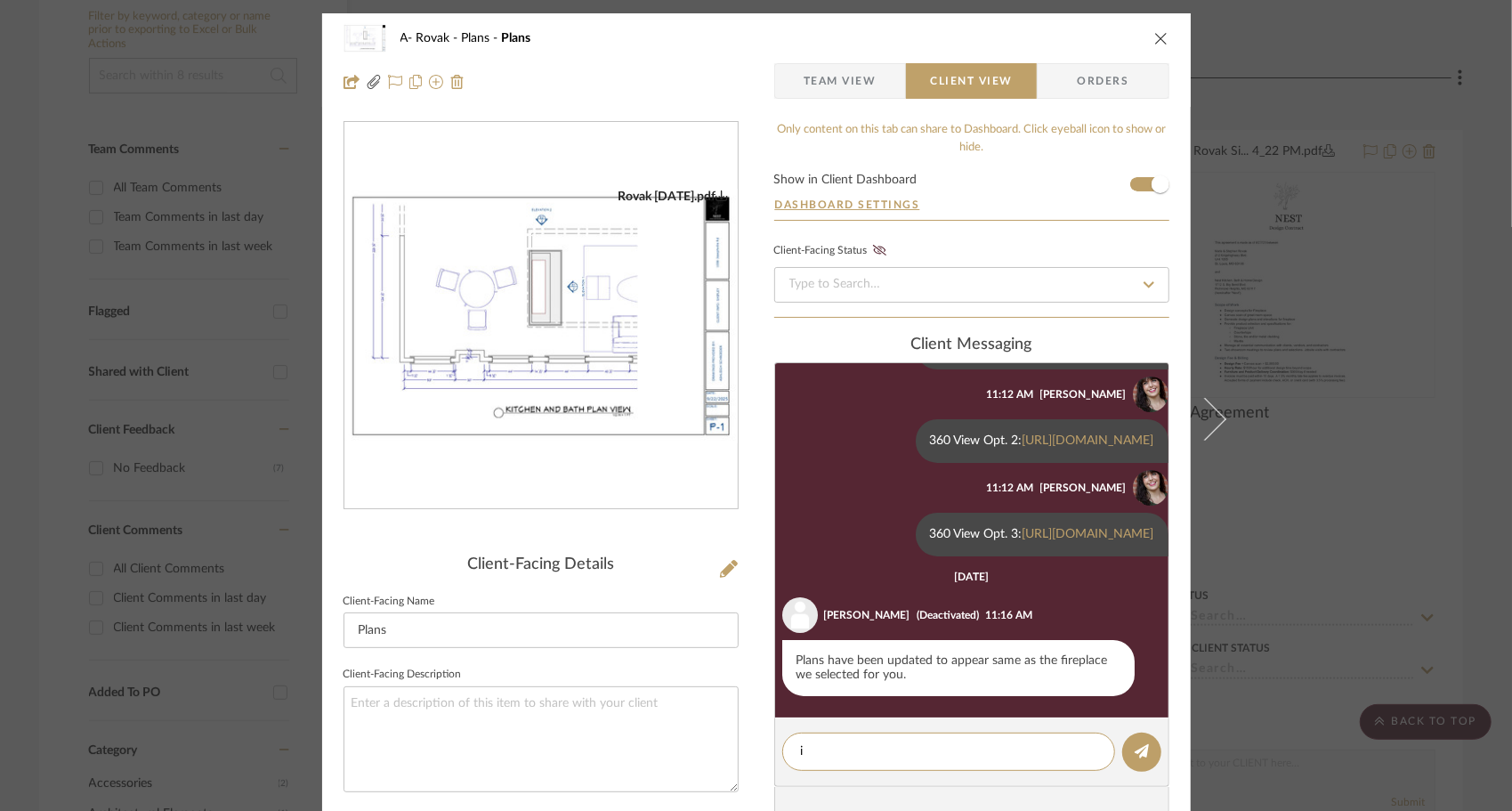
type textarea "i"
drag, startPoint x: 882, startPoint y: 772, endPoint x: 878, endPoint y: 764, distance: 8.9
click at [1032, 767] on textarea "I have updated the plans to be as accurate as possible. I have dimensioned out …" at bounding box center [948, 761] width 295 height 38
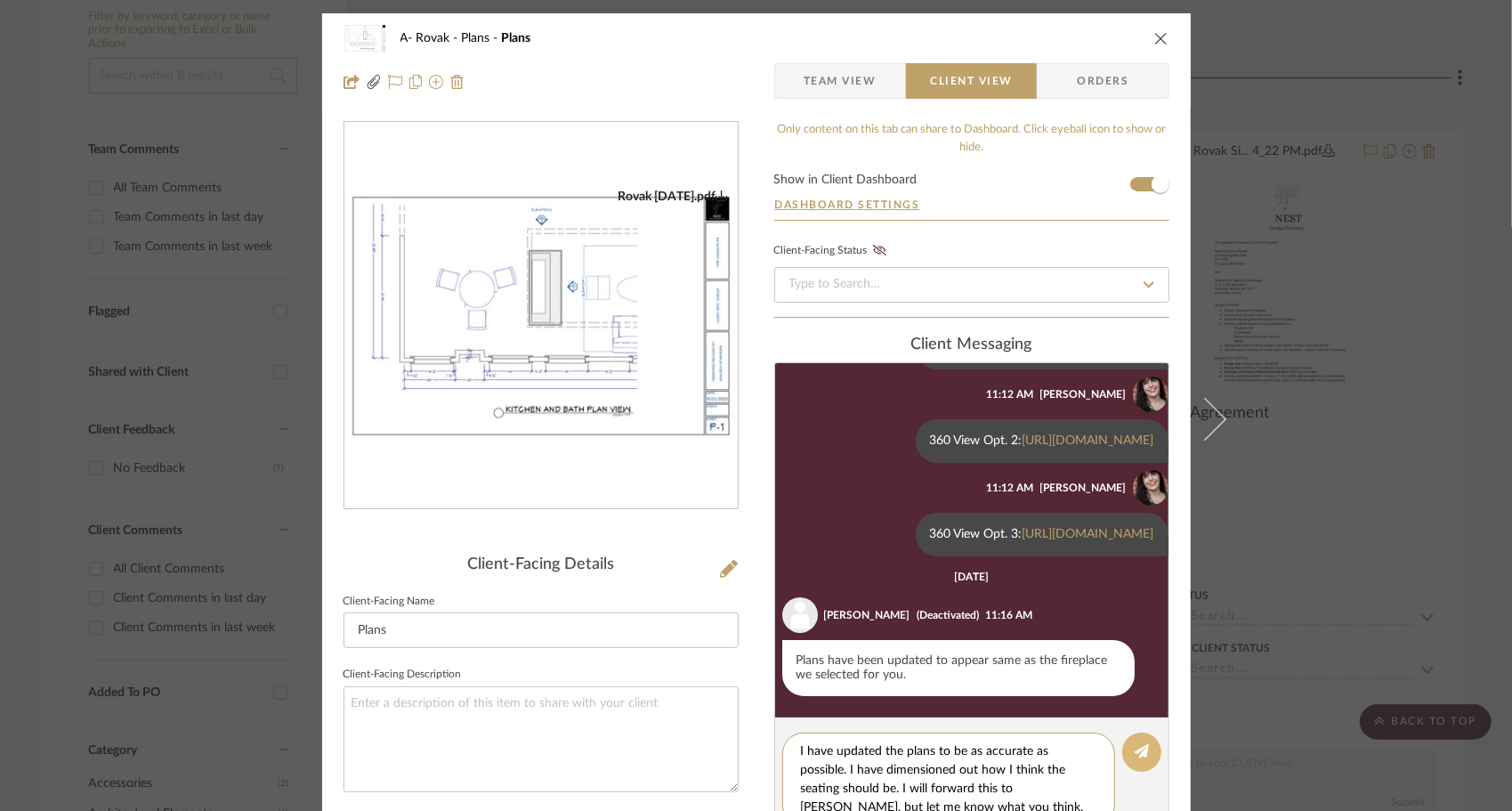
type textarea "I have updated the plans to be as accurate as possible. I have dimensioned out …"
click at [1125, 747] on button at bounding box center [1142, 752] width 39 height 39
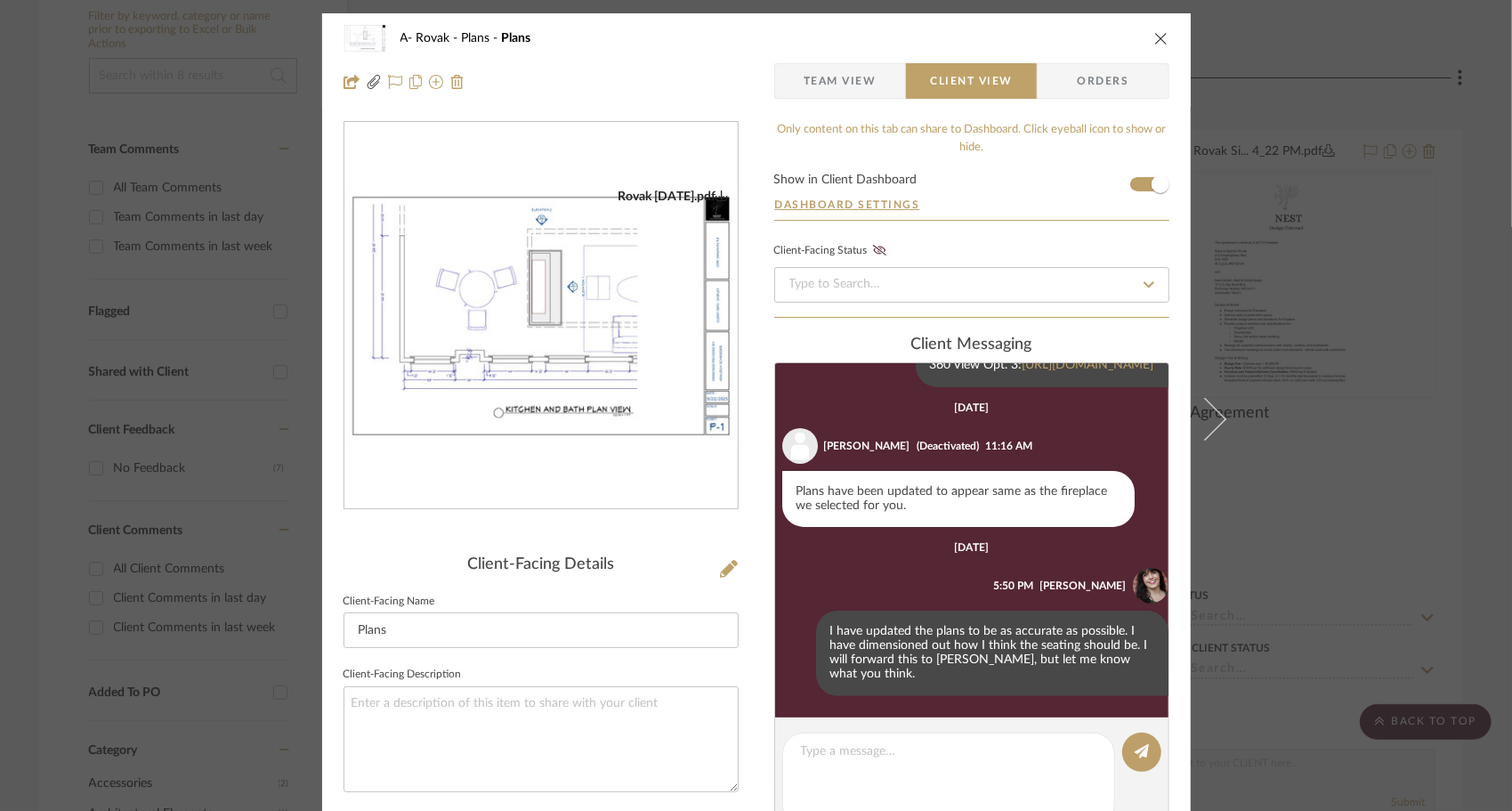
scroll to position [365, 0]
drag, startPoint x: 1153, startPoint y: 39, endPoint x: 1119, endPoint y: 38, distance: 34.0
click at [1154, 40] on icon "close" at bounding box center [1161, 38] width 14 height 14
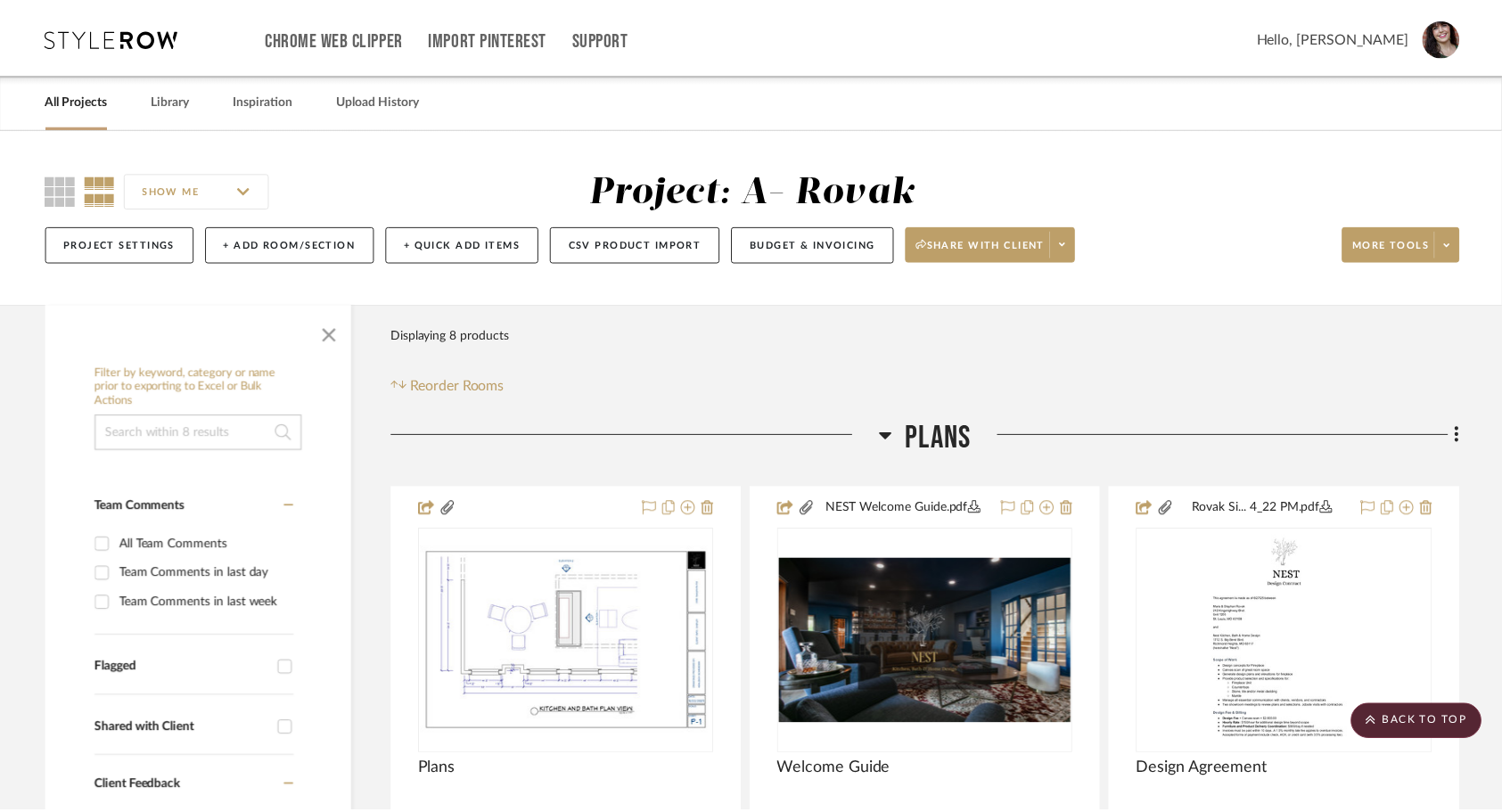
scroll to position [357, 0]
